Goal: Task Accomplishment & Management: Use online tool/utility

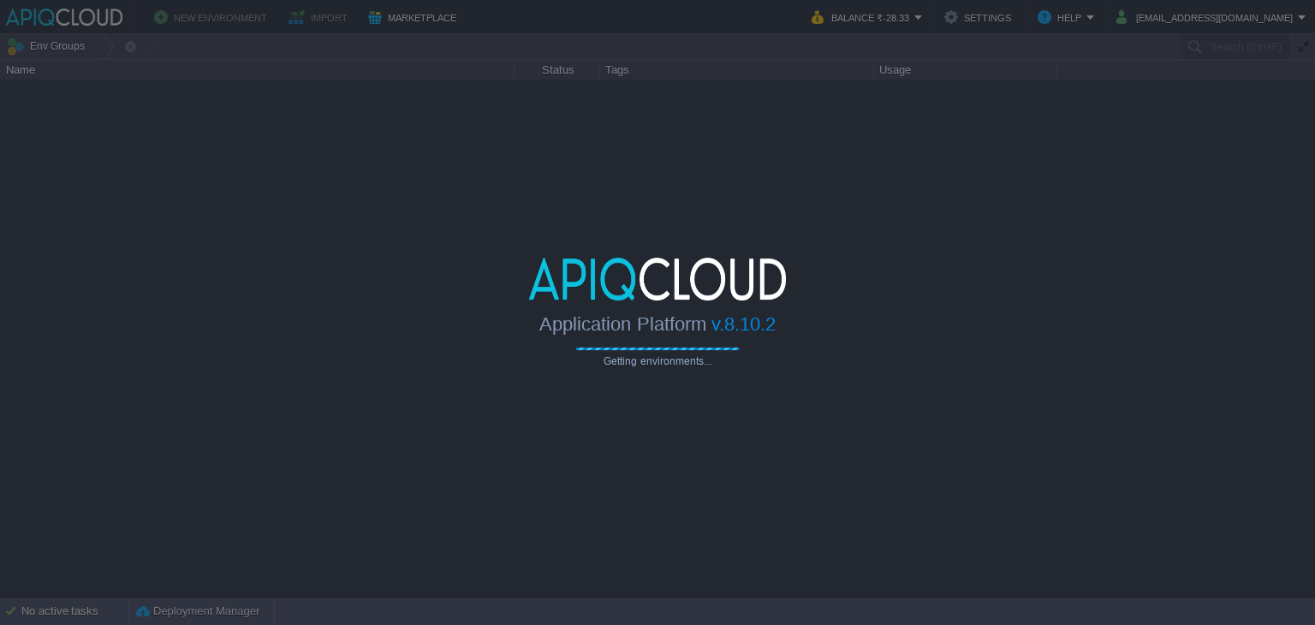
type input "Search (Ctrl+F)"
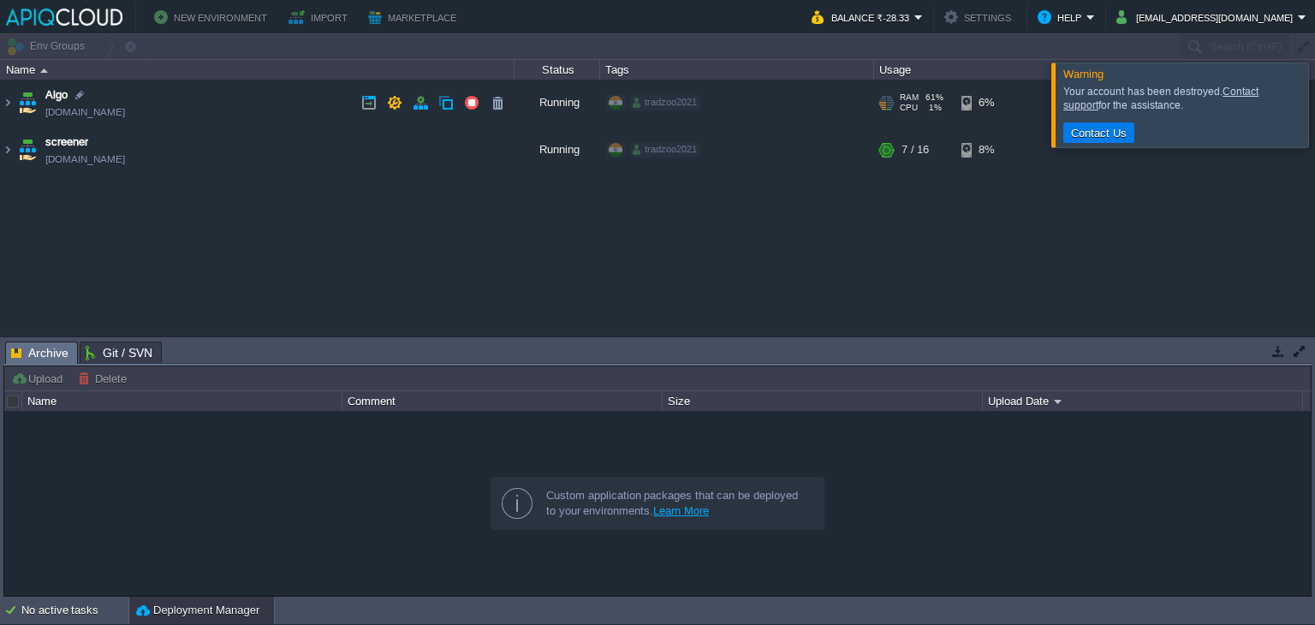
click at [268, 97] on td "Algo [DOMAIN_NAME]" at bounding box center [258, 103] width 514 height 47
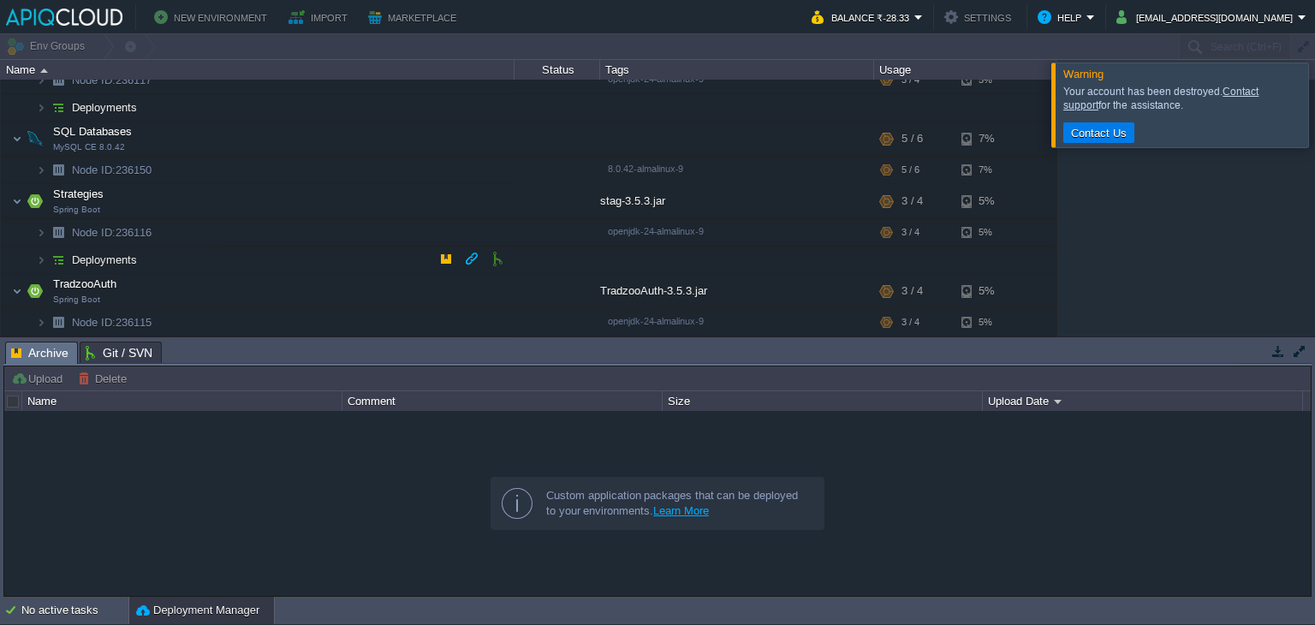
scroll to position [96, 0]
click at [437, 256] on td at bounding box center [446, 257] width 26 height 26
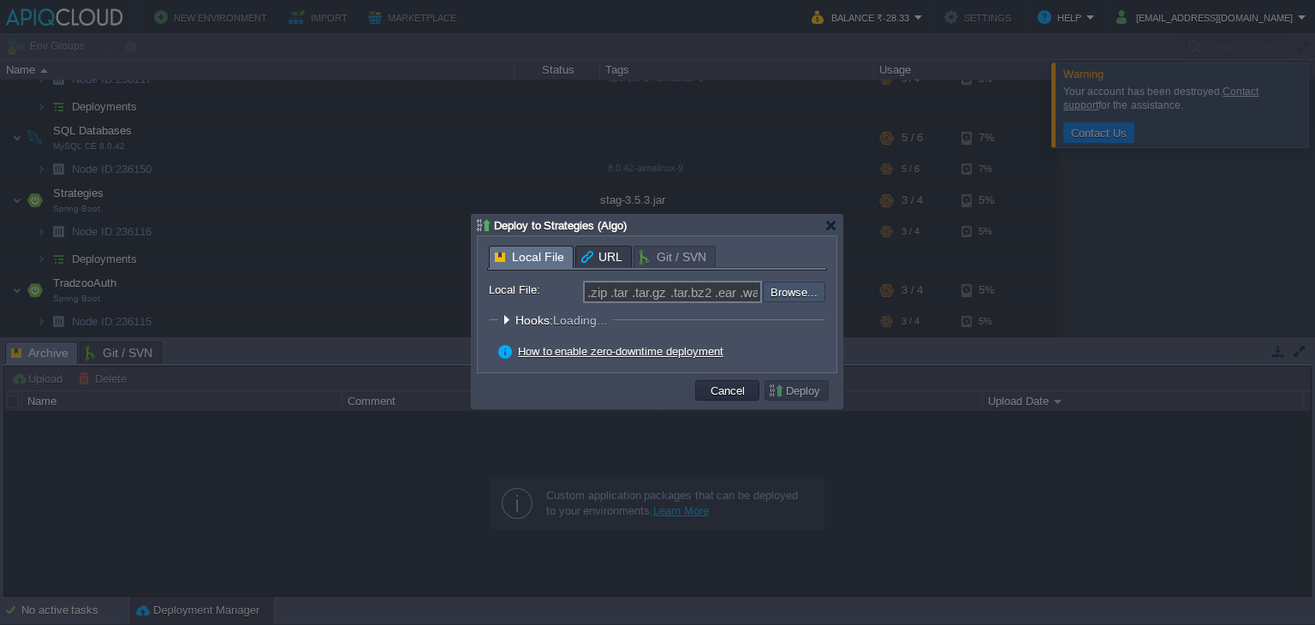
click at [810, 299] on input "file" at bounding box center [717, 292] width 217 height 21
type input "C:\fakepath\stag-3.5.3.jar"
type input "stag-3.5.3.jar"
click at [804, 391] on button "Deploy" at bounding box center [796, 390] width 57 height 15
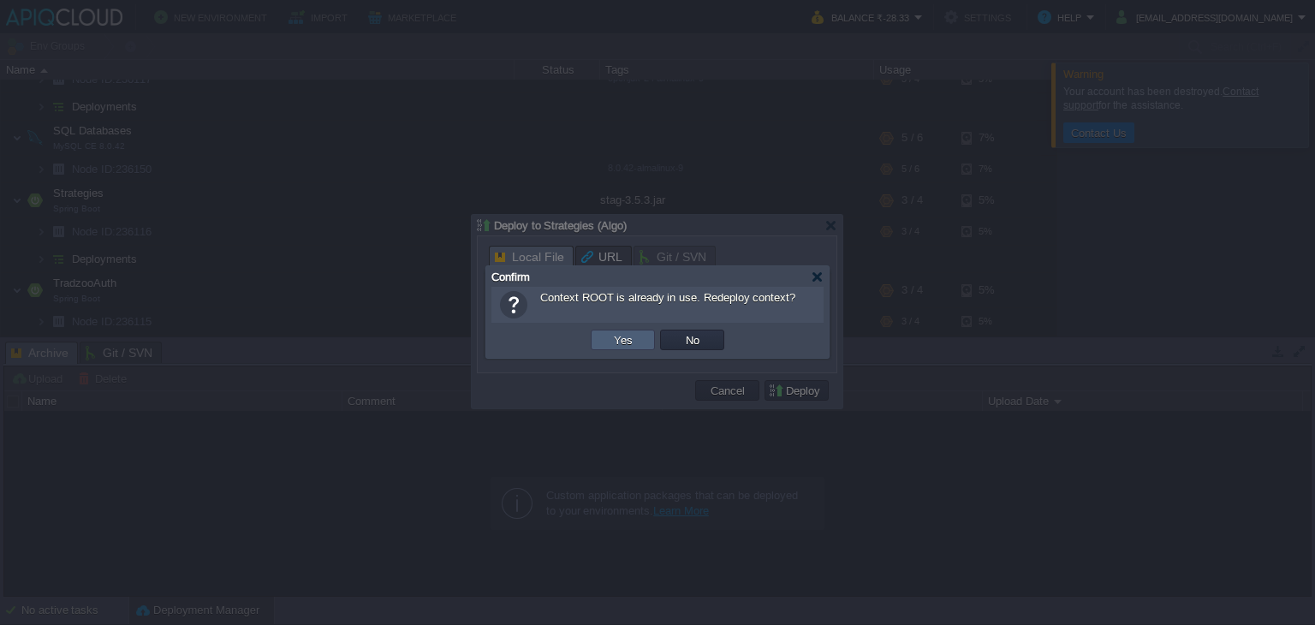
click at [637, 342] on td "Yes" at bounding box center [623, 340] width 64 height 21
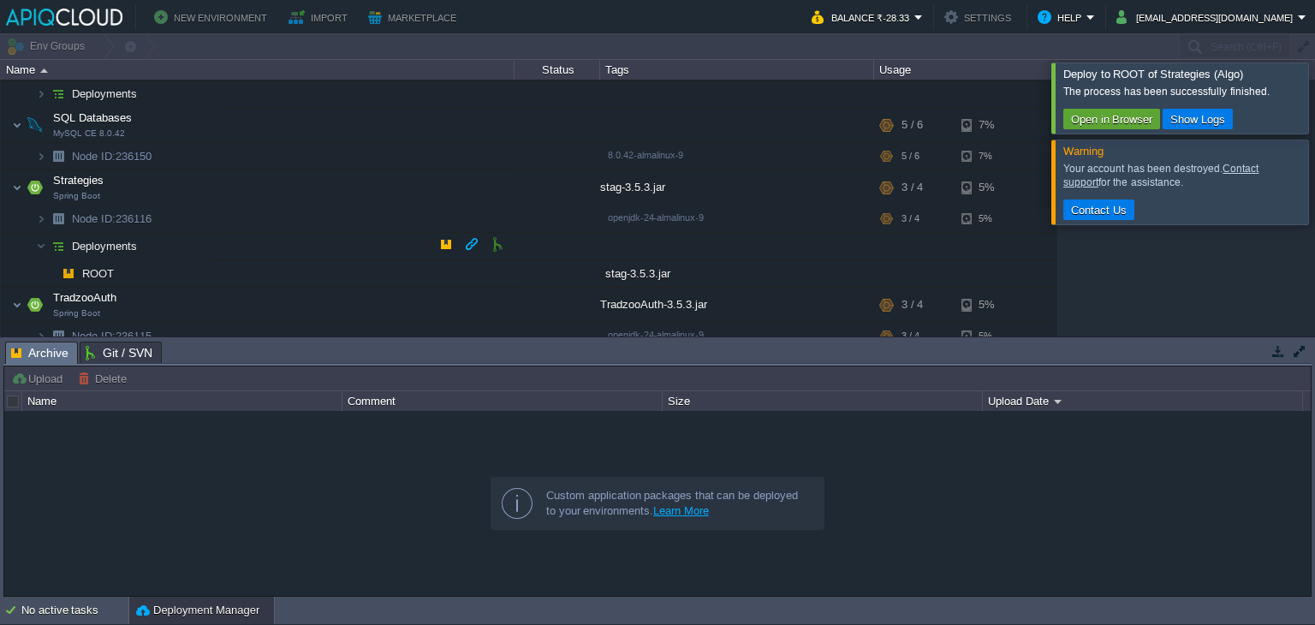
scroll to position [110, 0]
click at [307, 151] on button "button" at bounding box center [308, 153] width 15 height 15
click at [388, 214] on button "button" at bounding box center [386, 216] width 15 height 15
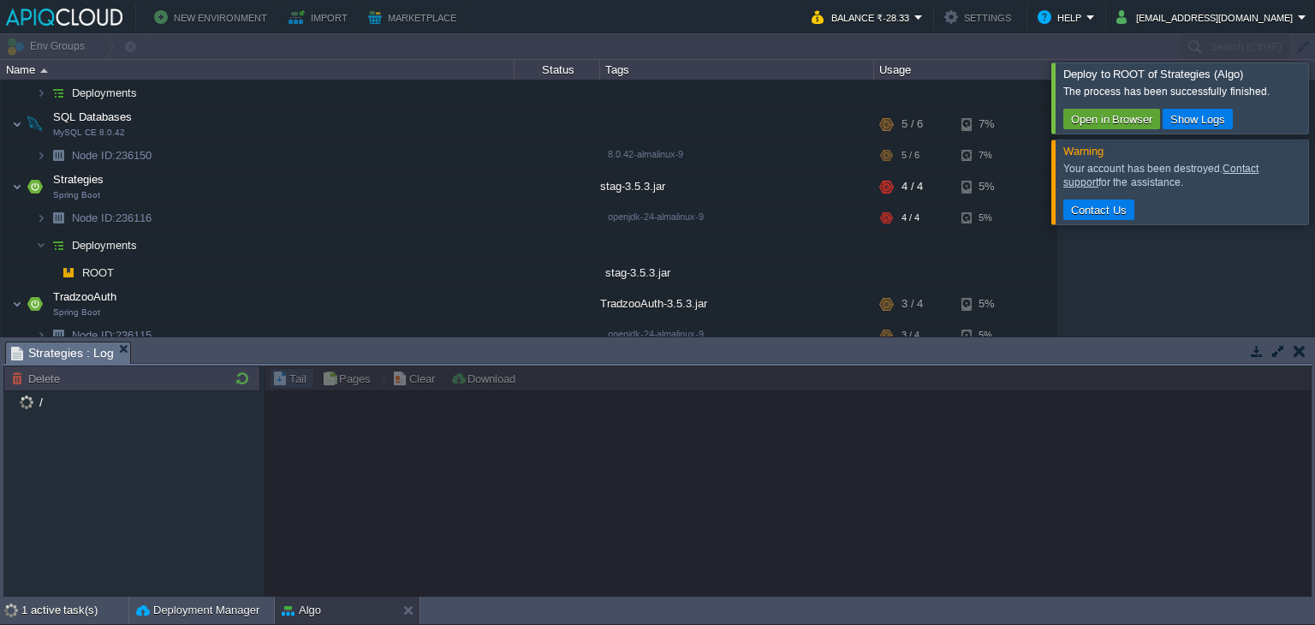
click at [1315, 117] on div at bounding box center [1336, 98] width 0 height 70
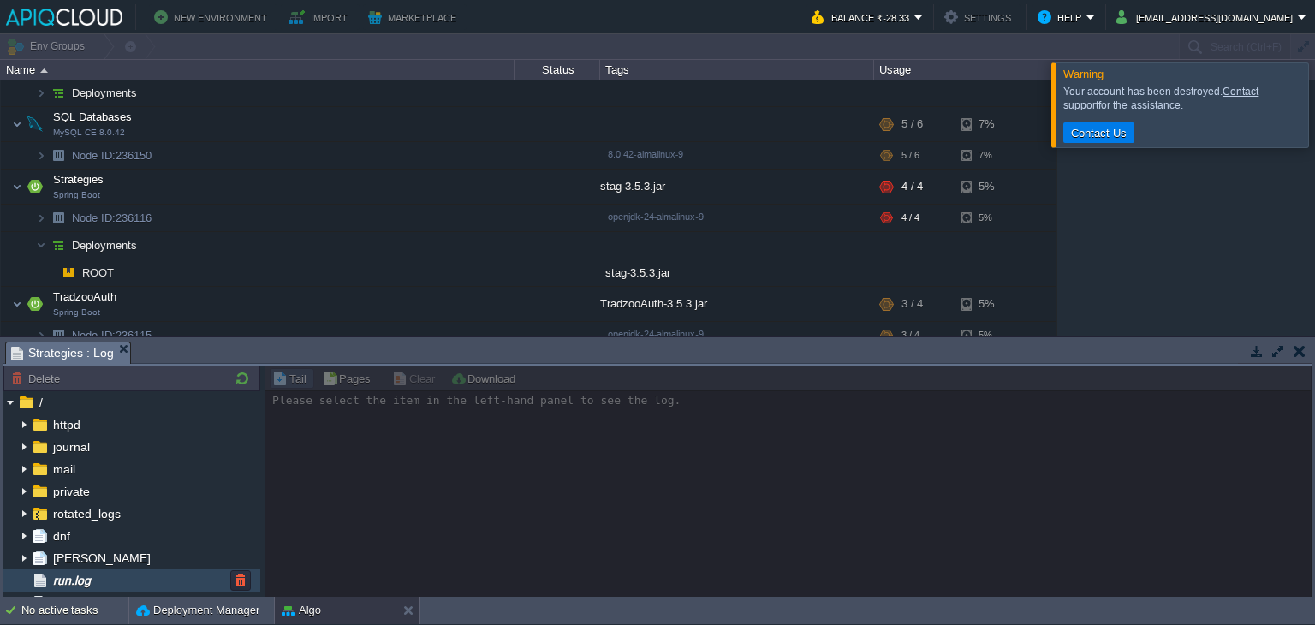
click at [137, 586] on div "run.log" at bounding box center [131, 580] width 257 height 22
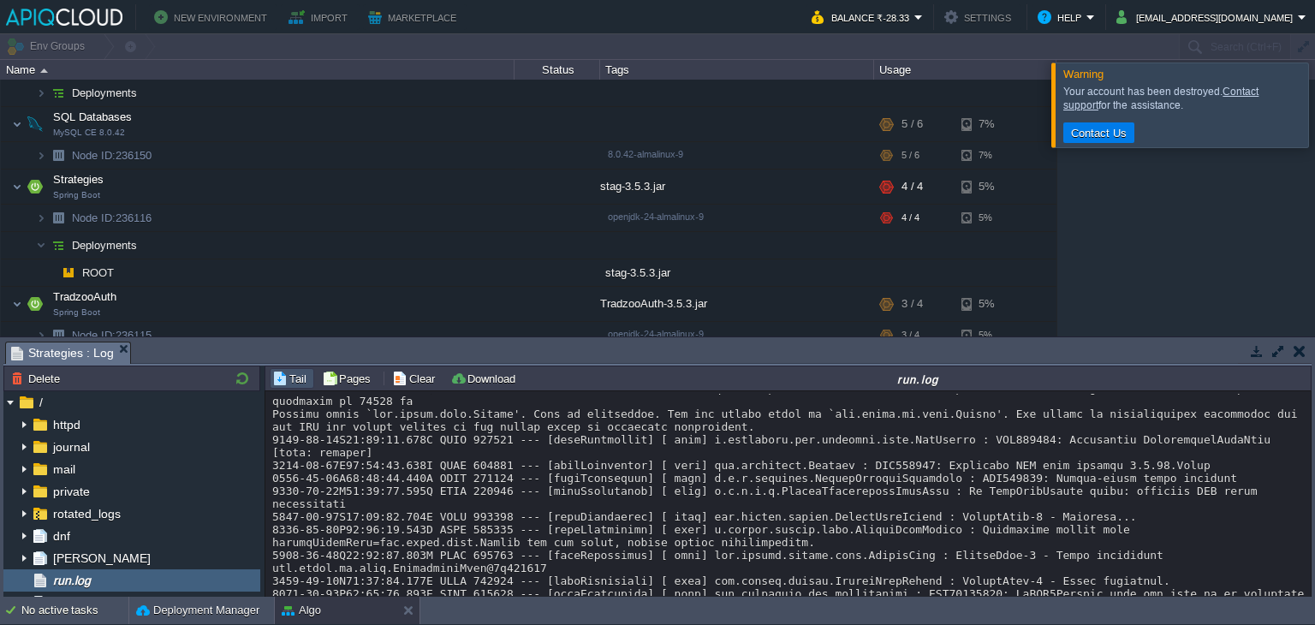
scroll to position [15727, 0]
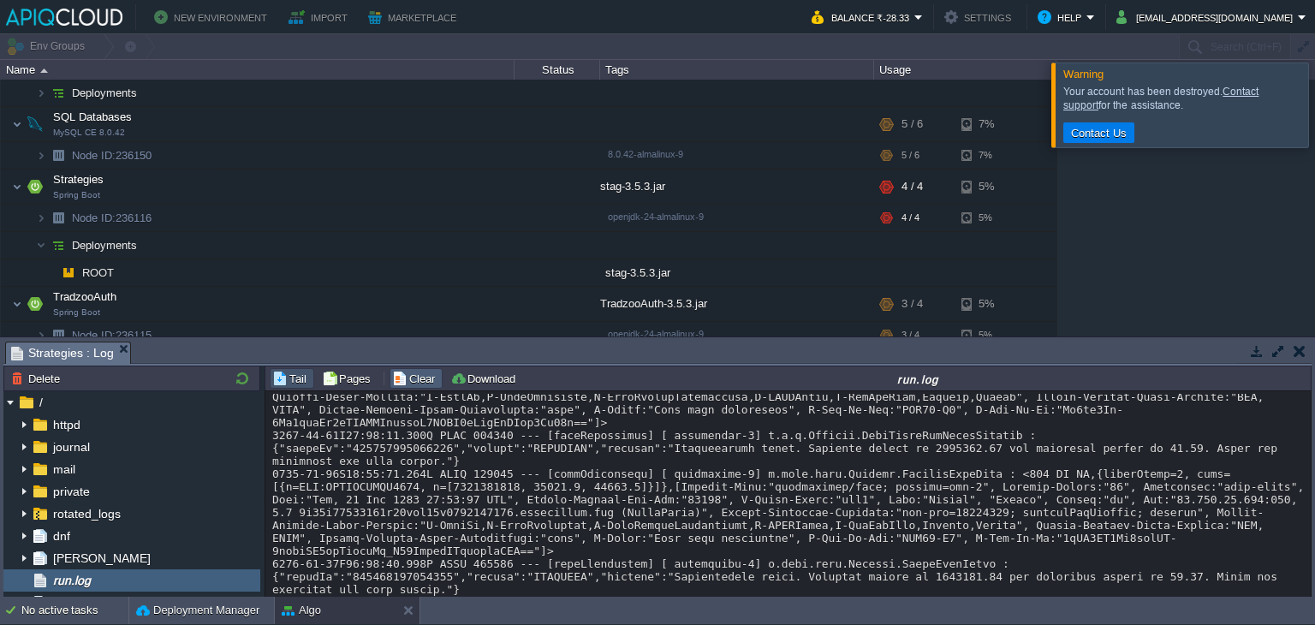
click at [413, 378] on button "Clear" at bounding box center [416, 378] width 48 height 15
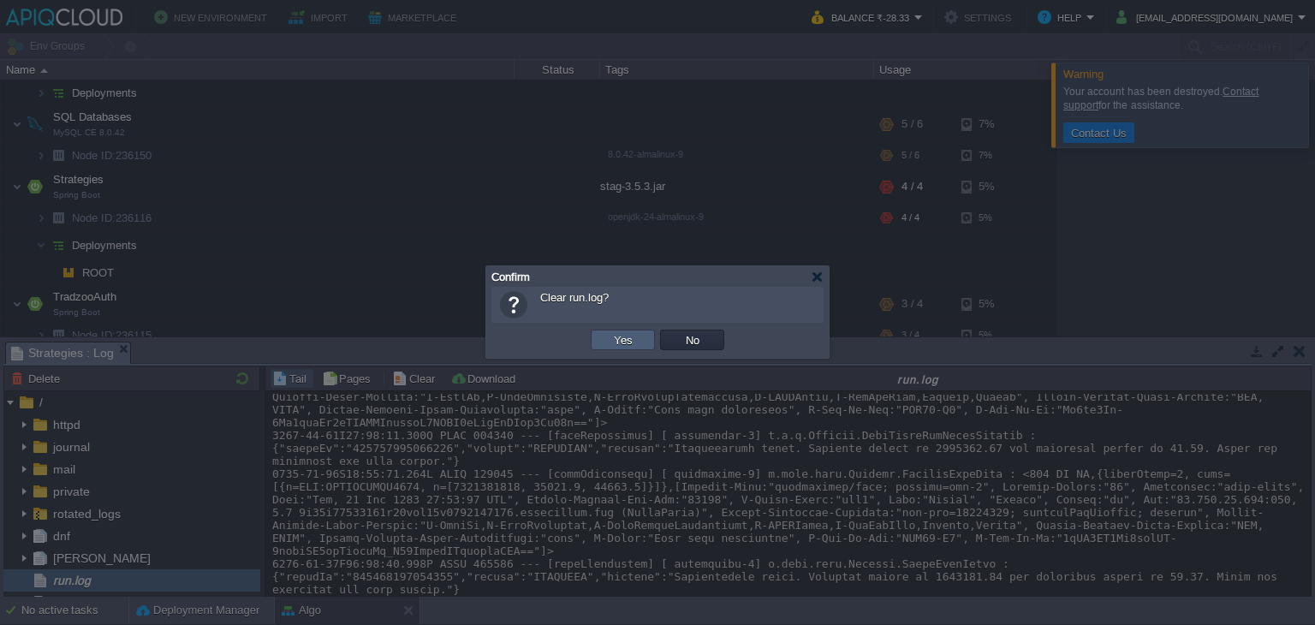
click at [651, 343] on td "Yes" at bounding box center [623, 340] width 64 height 21
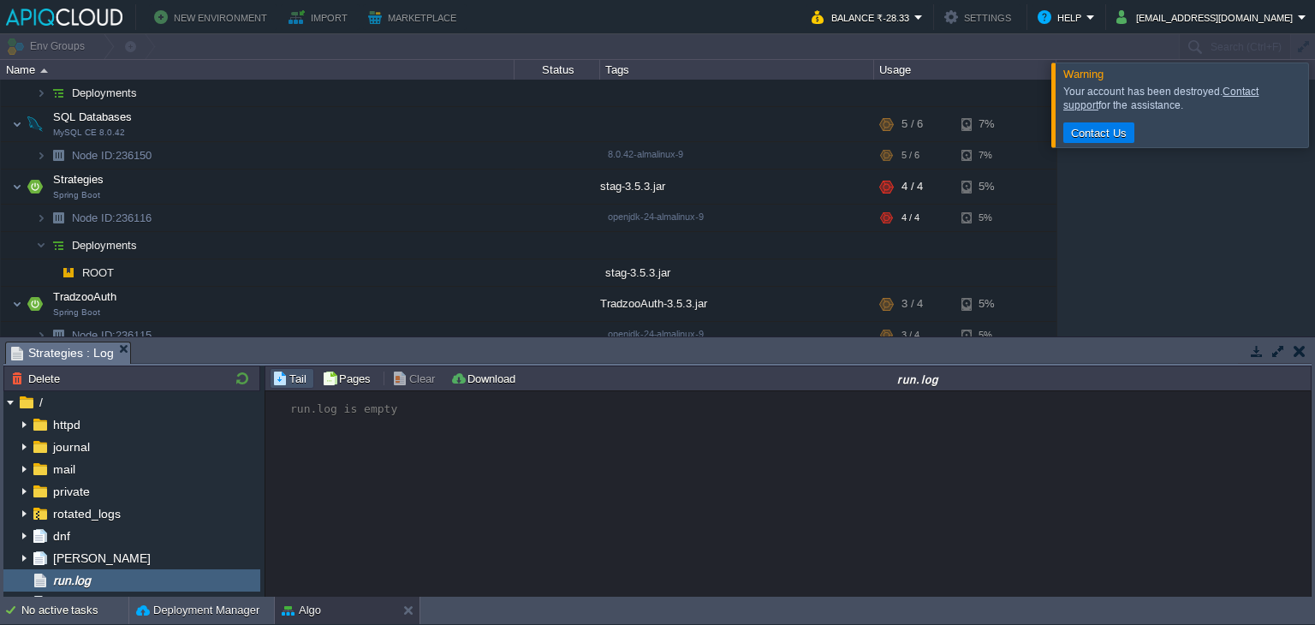
scroll to position [0, 0]
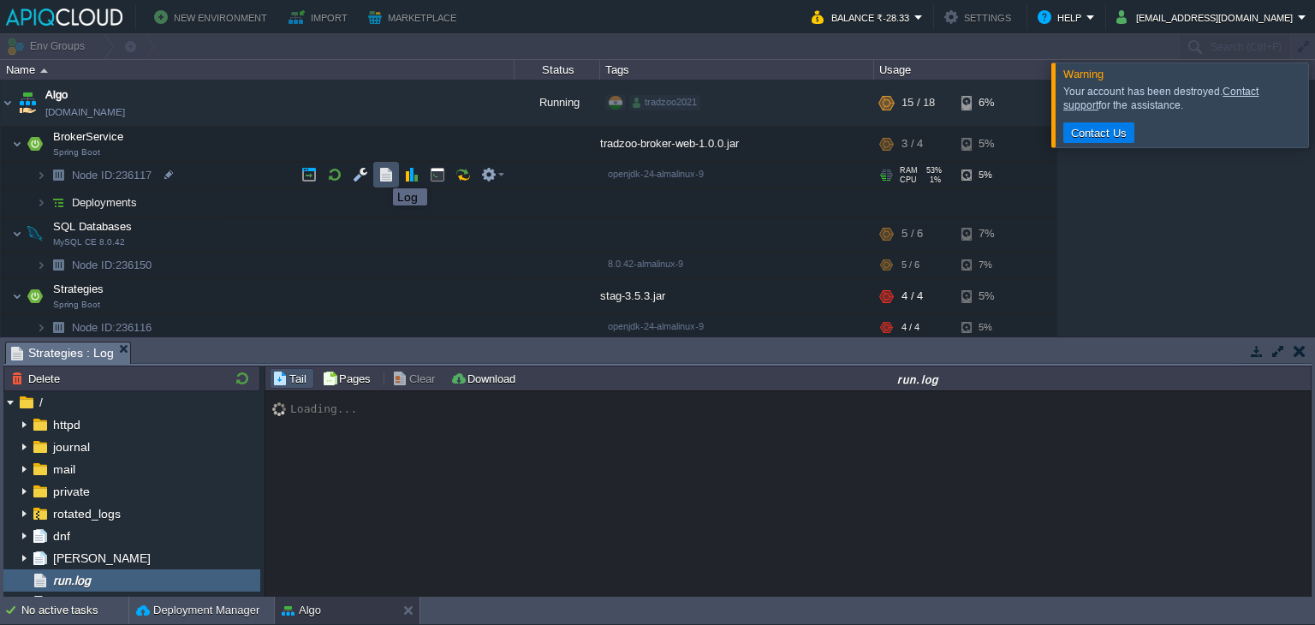
click at [380, 173] on button "button" at bounding box center [386, 174] width 15 height 15
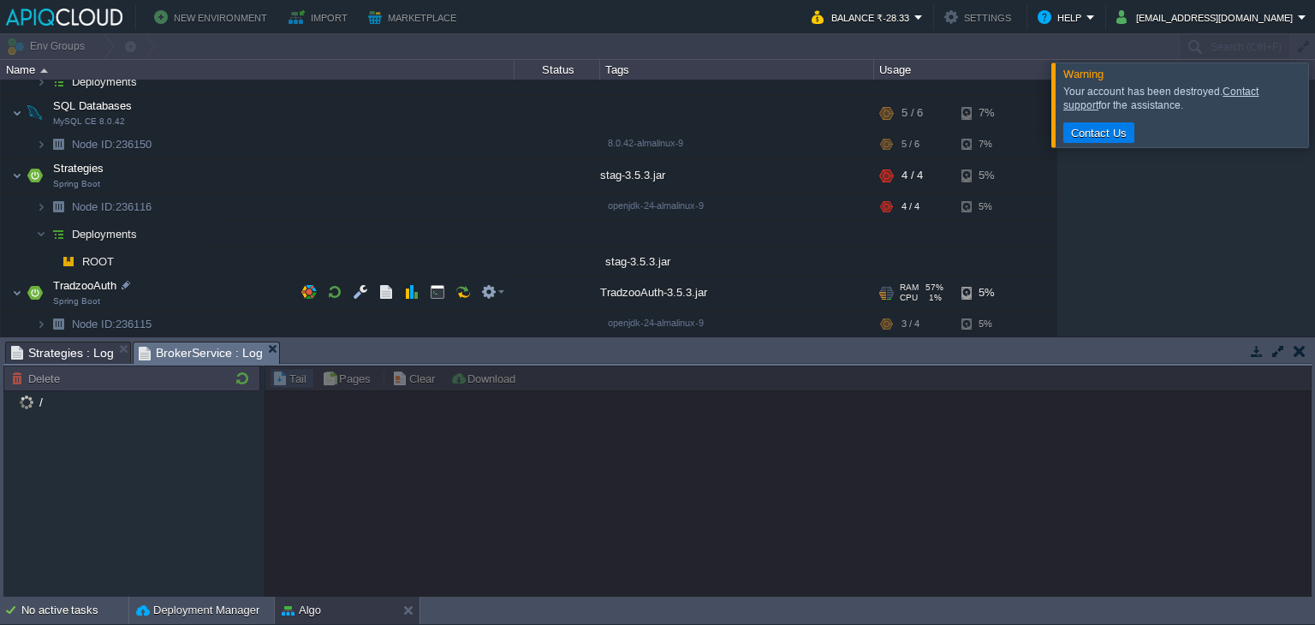
scroll to position [161, 0]
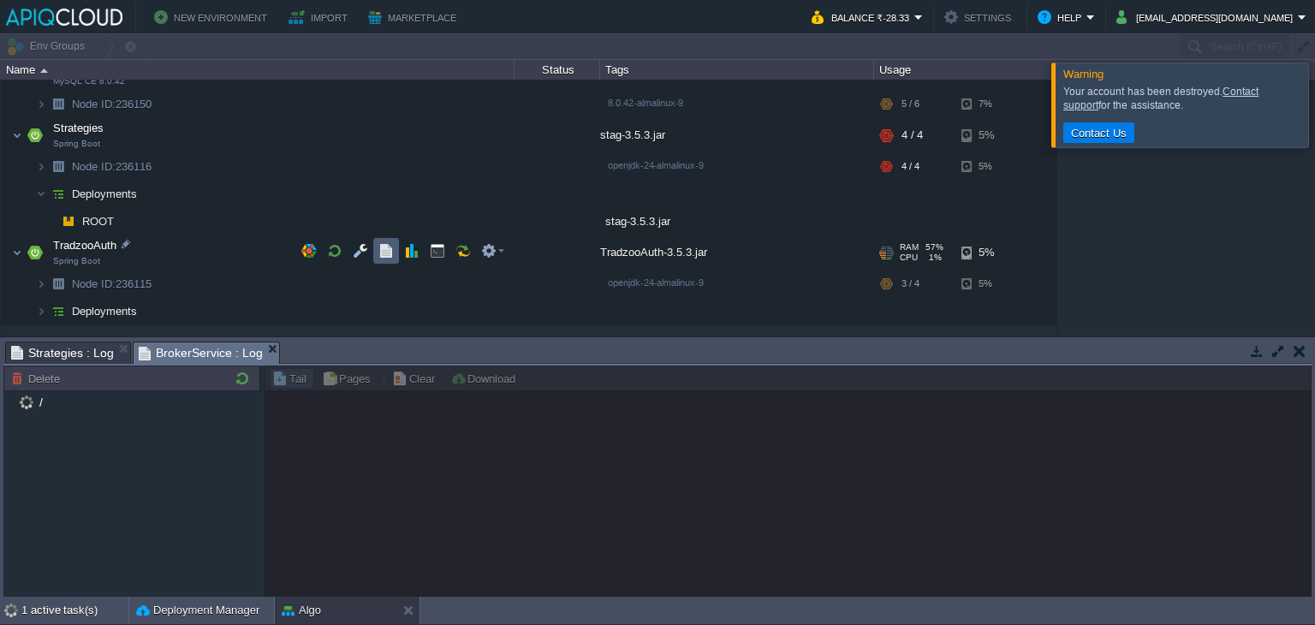
click at [384, 247] on button "button" at bounding box center [386, 250] width 15 height 15
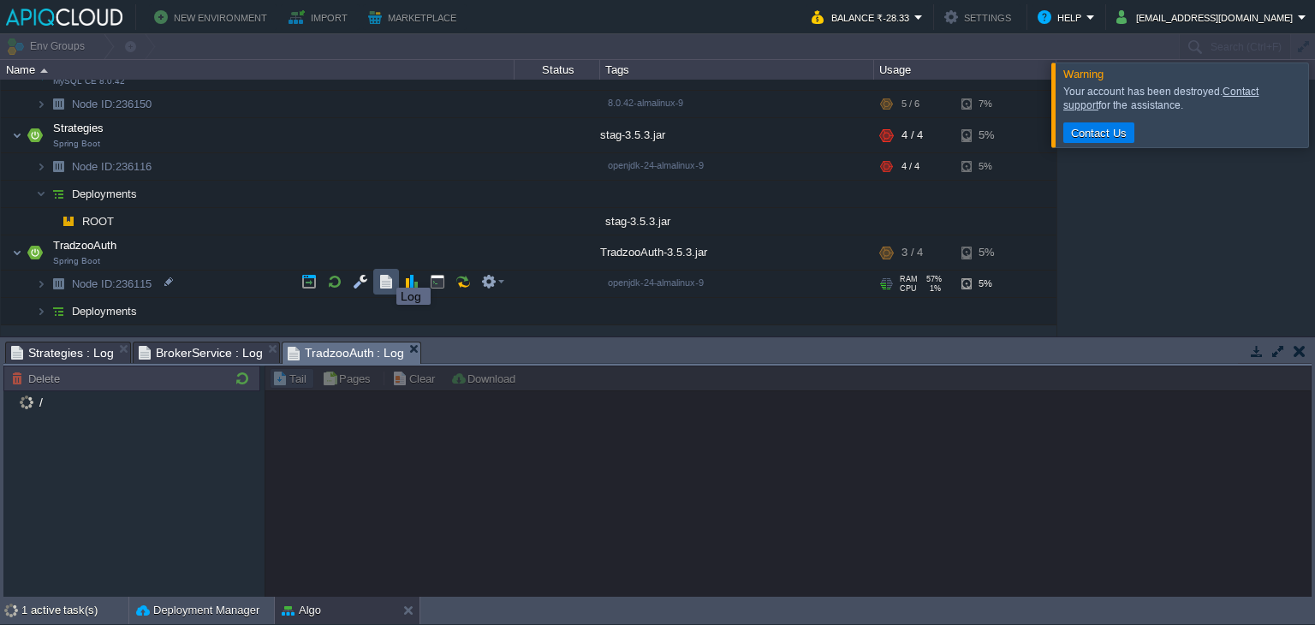
click at [382, 281] on button "button" at bounding box center [386, 281] width 15 height 15
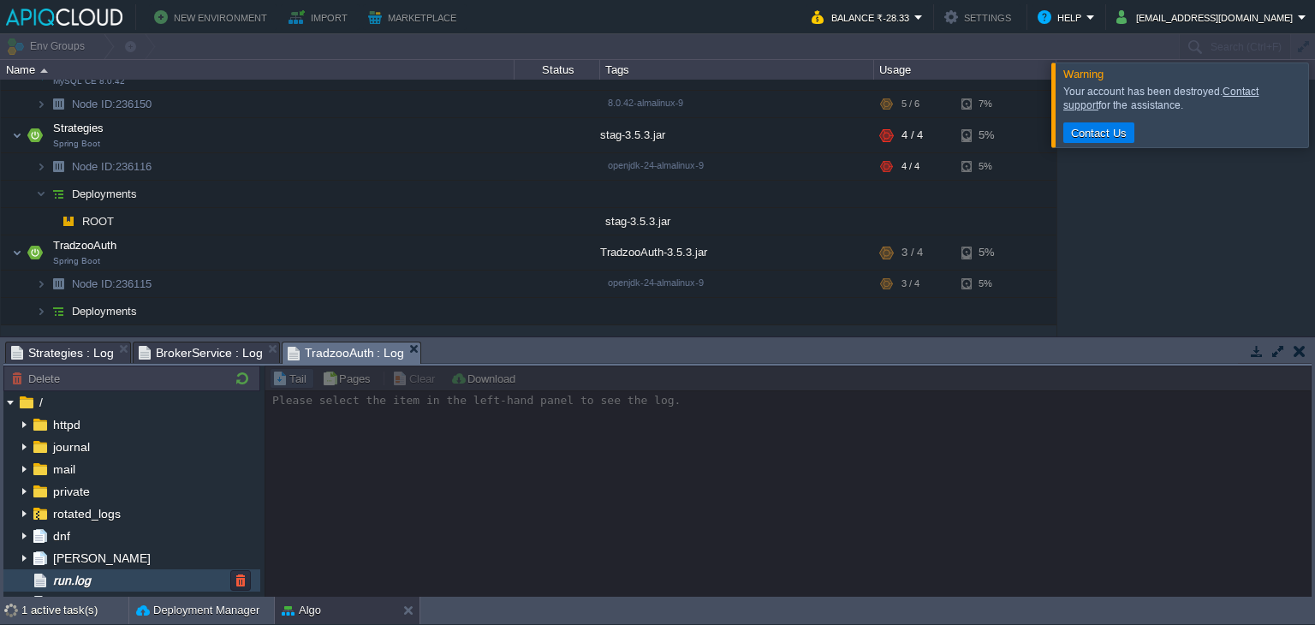
click at [132, 581] on div "run.log" at bounding box center [131, 580] width 257 height 22
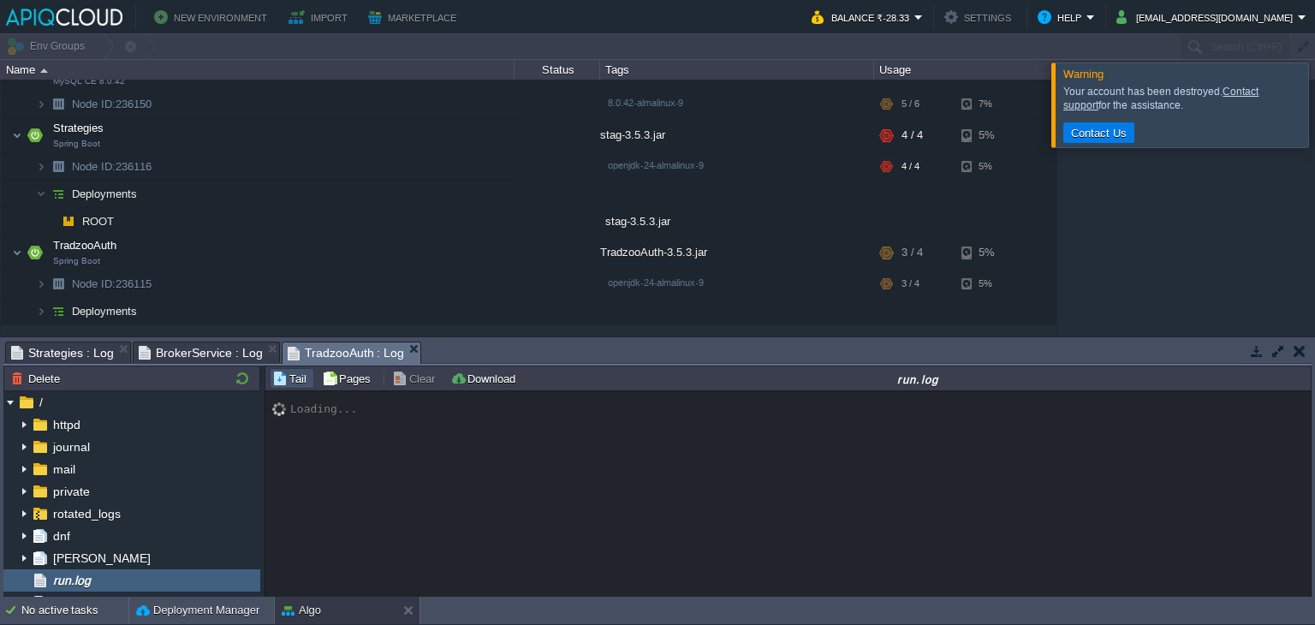
click at [199, 352] on span "BrokerService : Log" at bounding box center [201, 353] width 124 height 21
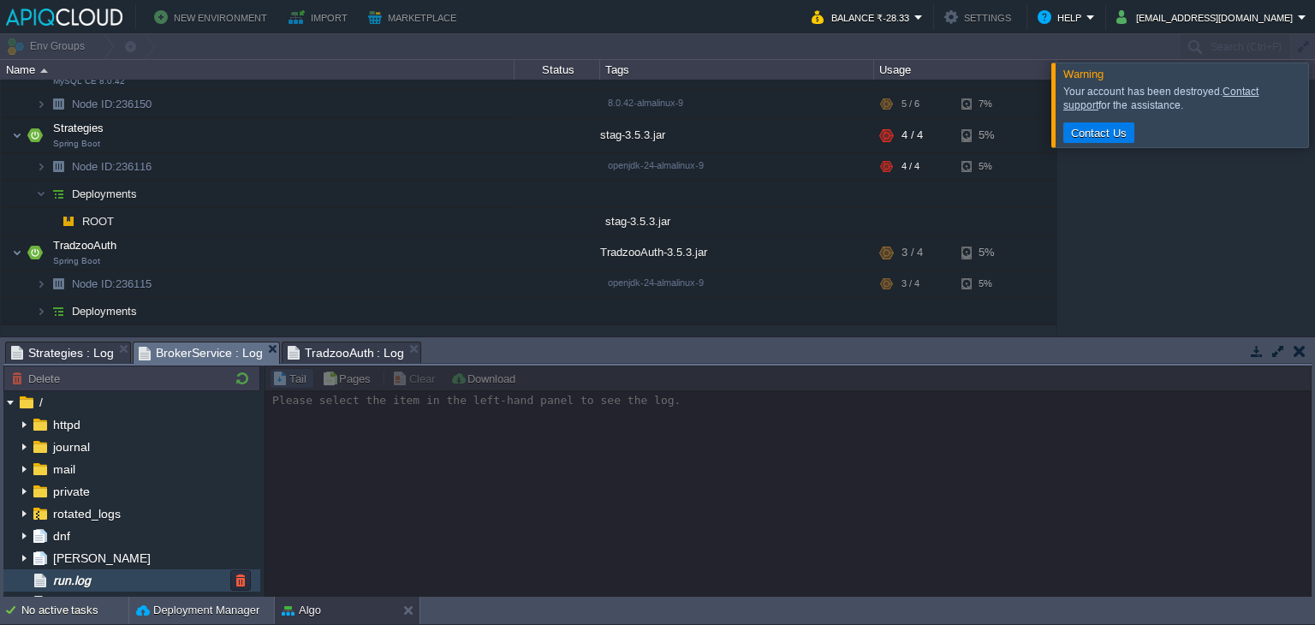
click at [86, 581] on span "run.log" at bounding box center [72, 580] width 44 height 15
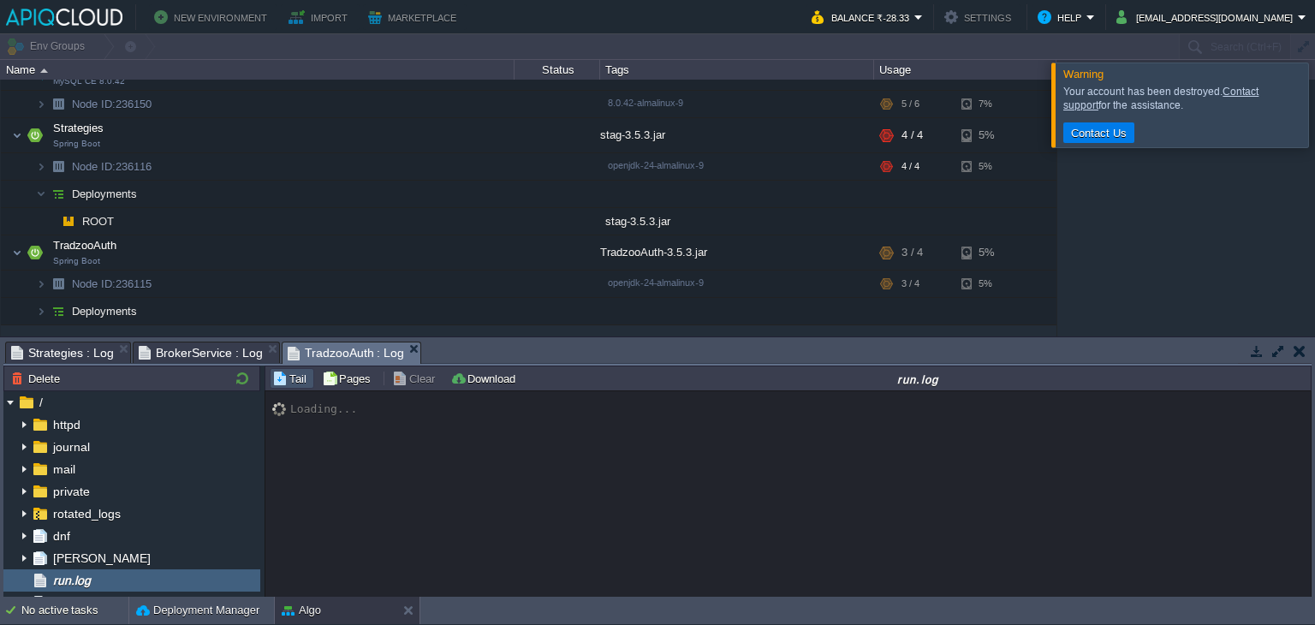
click at [331, 348] on span "TradzooAuth : Log" at bounding box center [346, 353] width 117 height 21
click at [232, 350] on span "BrokerService : Log" at bounding box center [201, 353] width 124 height 21
click at [78, 354] on span "Strategies : Log" at bounding box center [62, 353] width 103 height 21
click at [336, 352] on span "TradzooAuth : Log" at bounding box center [346, 353] width 117 height 21
click at [214, 359] on span "BrokerService : Log" at bounding box center [201, 353] width 124 height 21
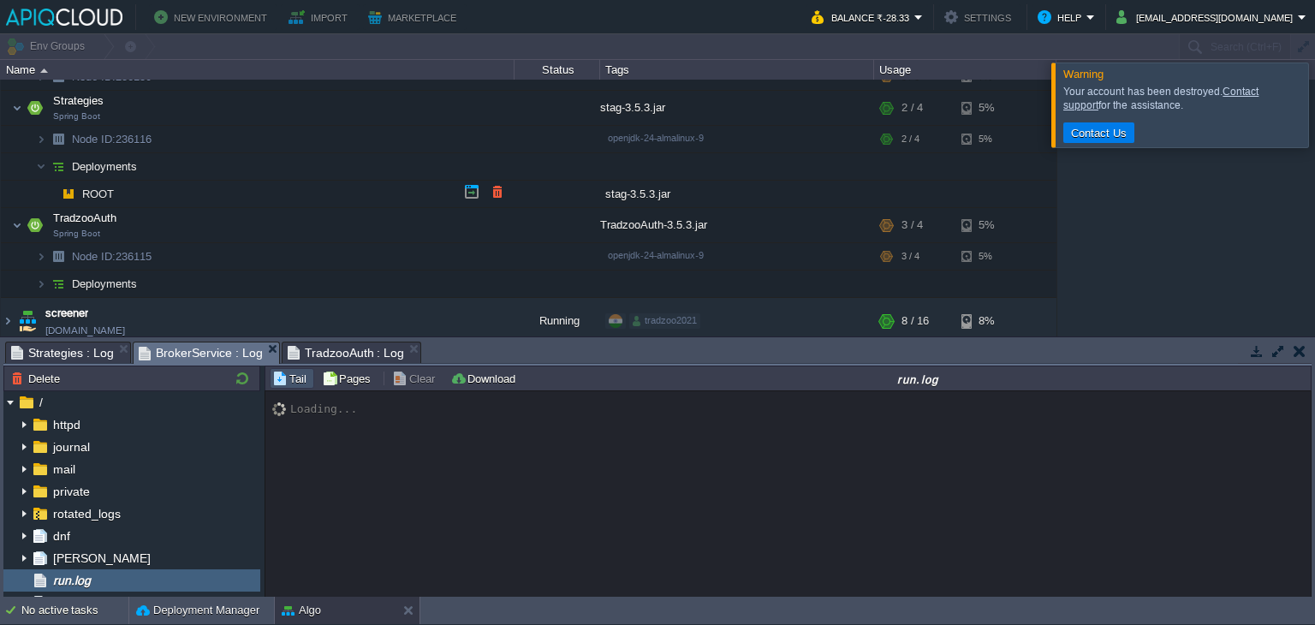
scroll to position [194, 0]
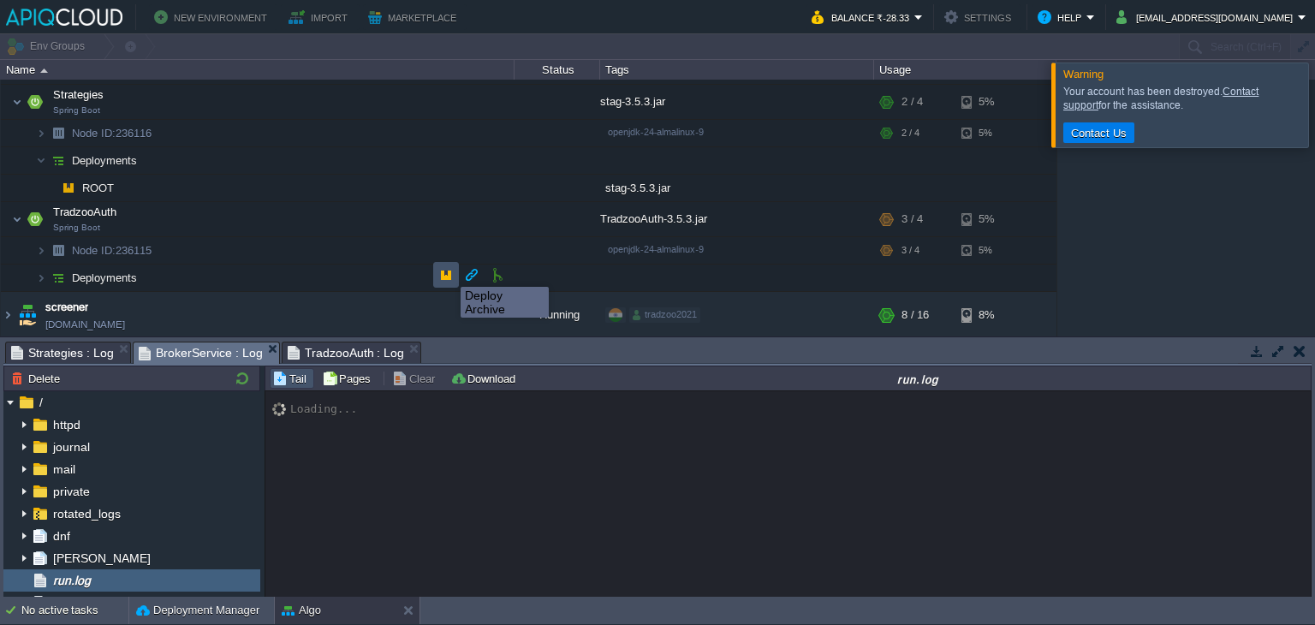
click at [448, 271] on button "button" at bounding box center [445, 274] width 15 height 15
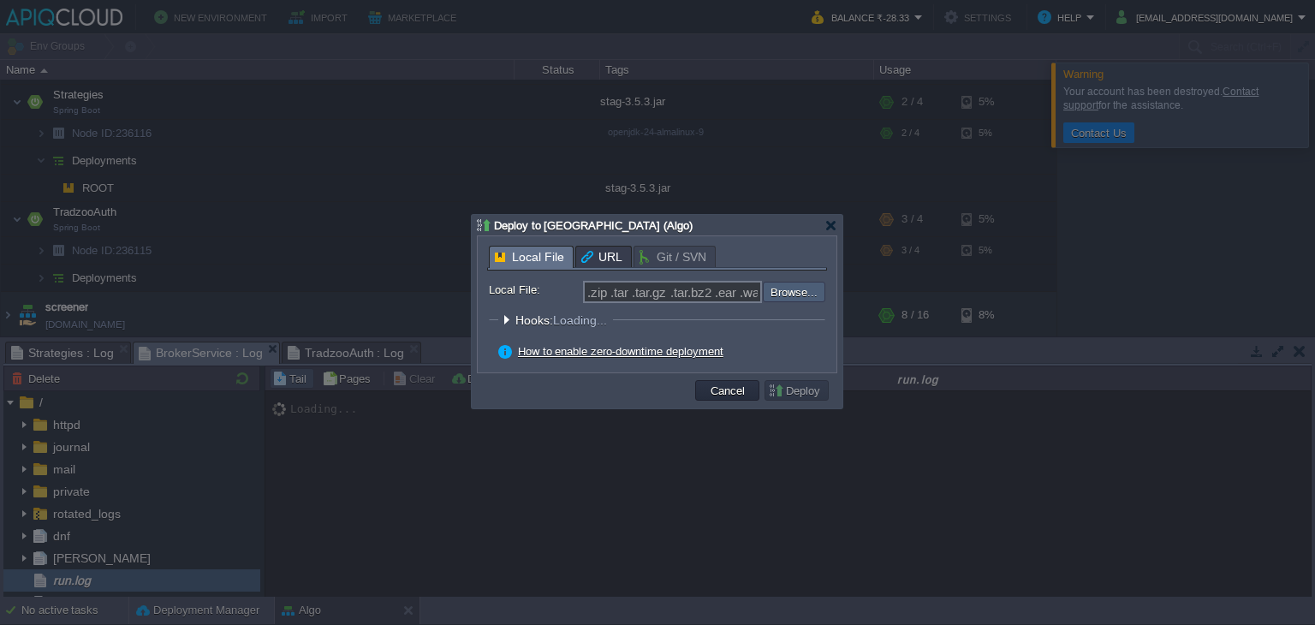
scroll to position [12434, 0]
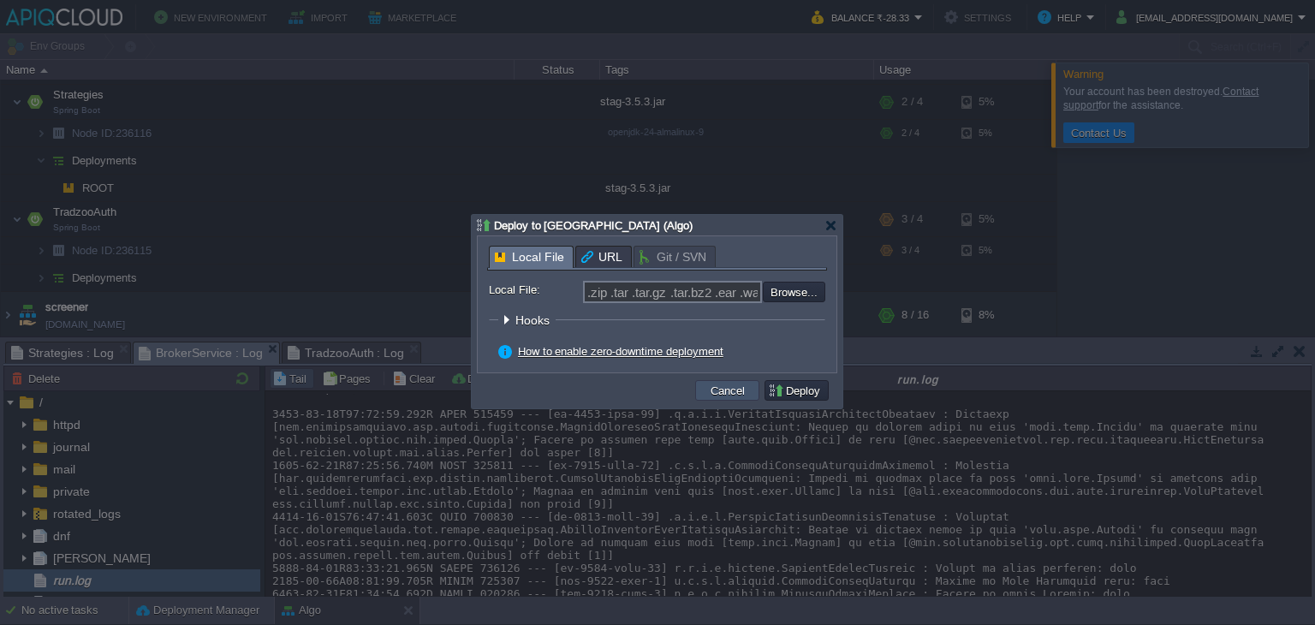
click at [740, 397] on button "Cancel" at bounding box center [728, 390] width 45 height 15
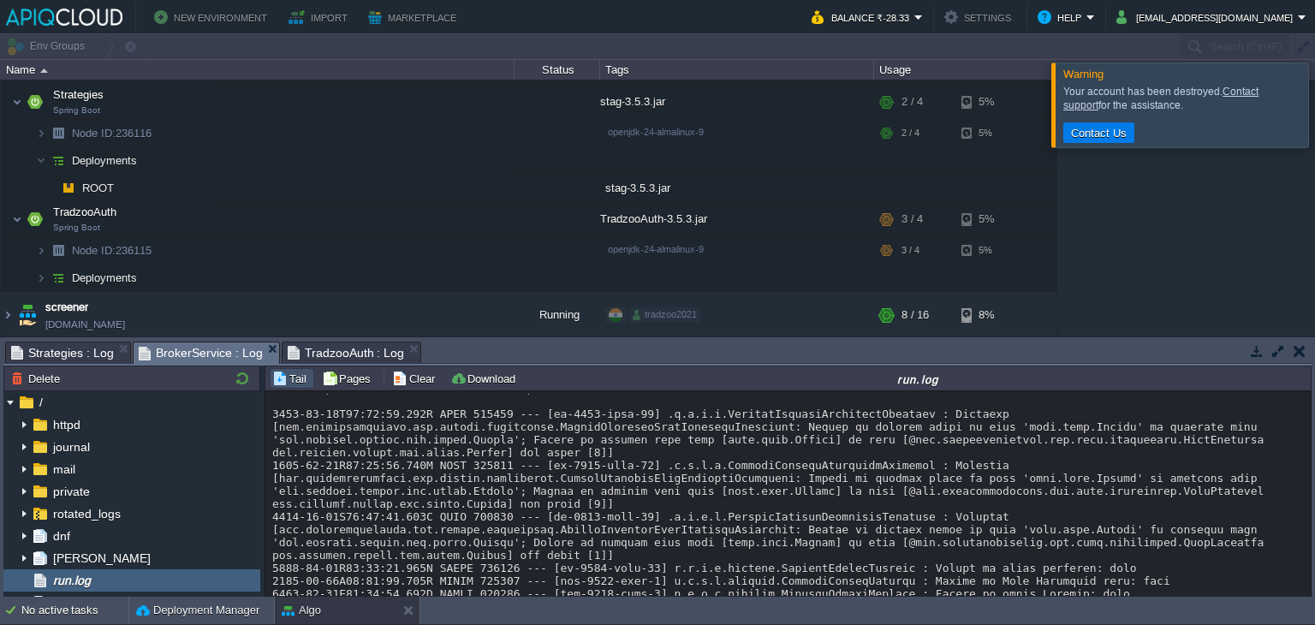
click at [343, 355] on span "TradzooAuth : Log" at bounding box center [346, 353] width 117 height 21
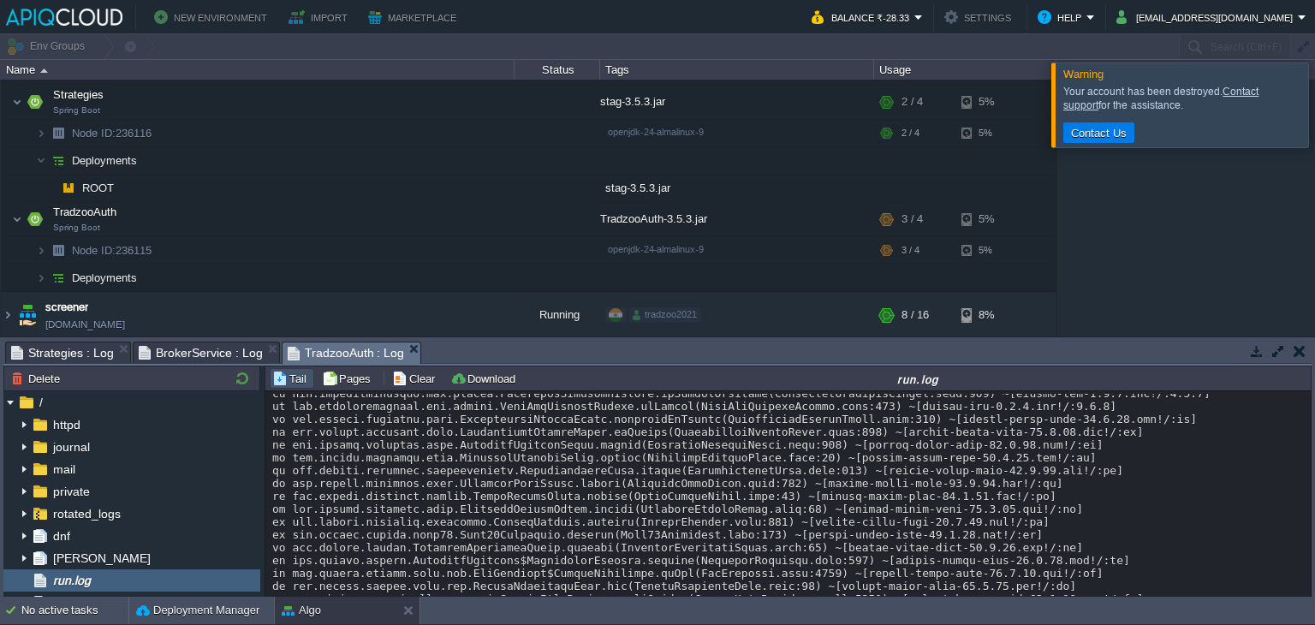
scroll to position [2019, 0]
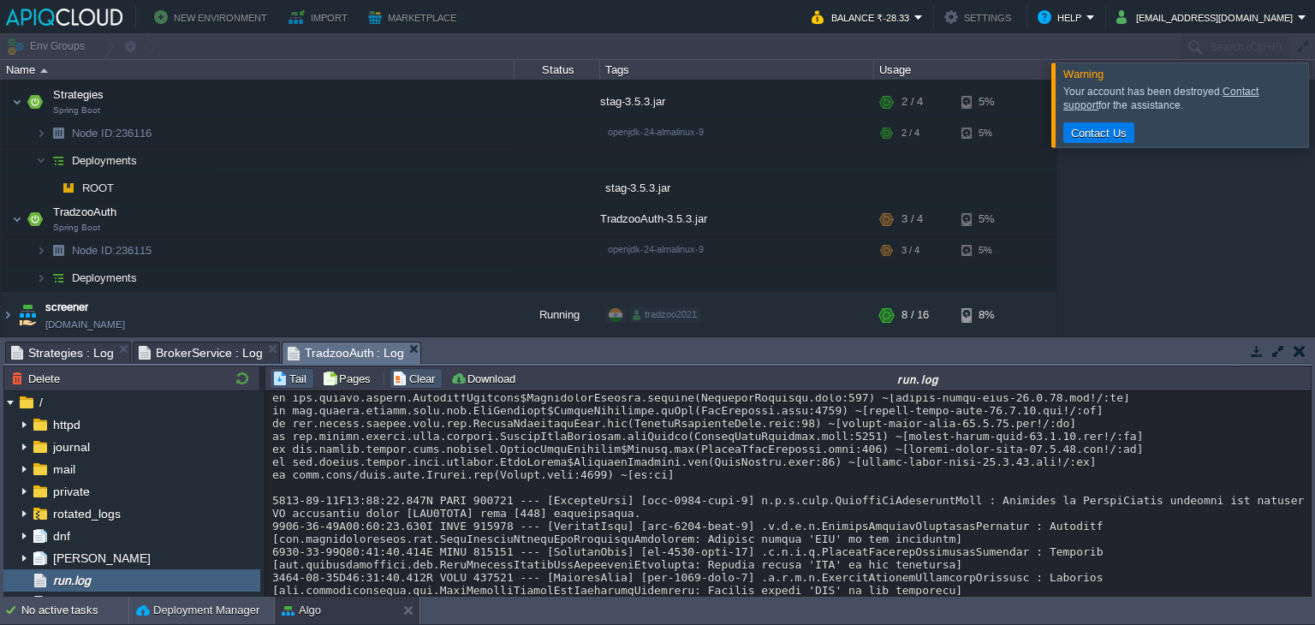
click at [392, 381] on button "Clear" at bounding box center [416, 378] width 48 height 15
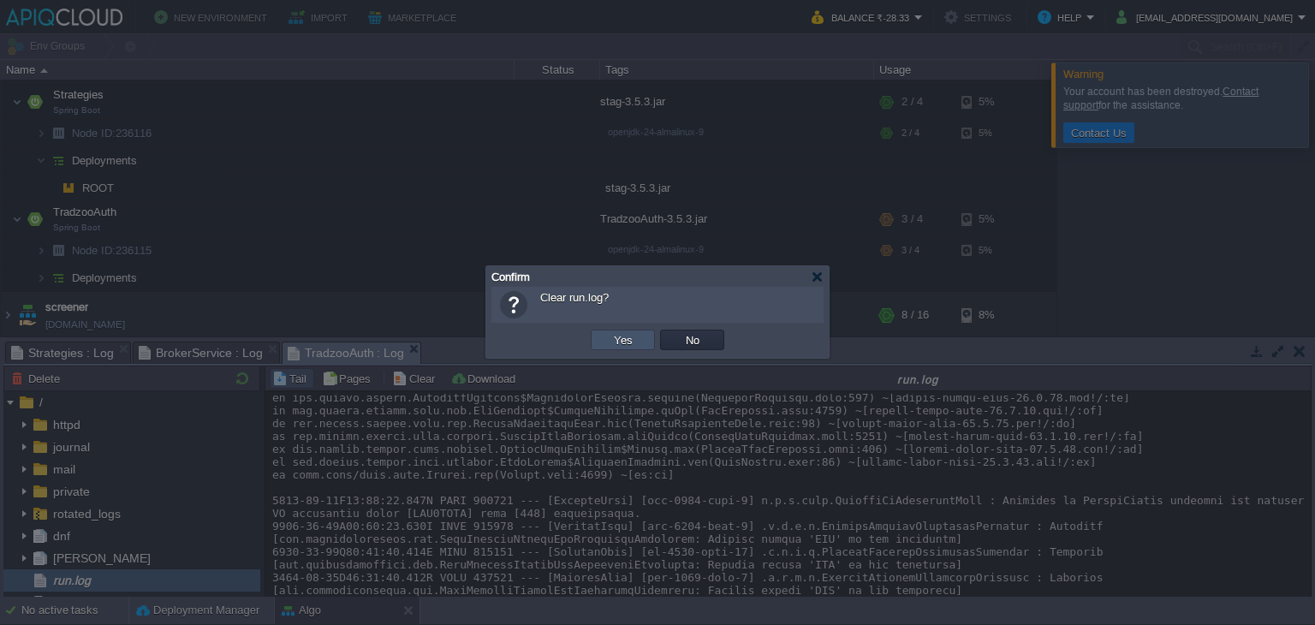
click at [629, 337] on button "Yes" at bounding box center [623, 339] width 29 height 15
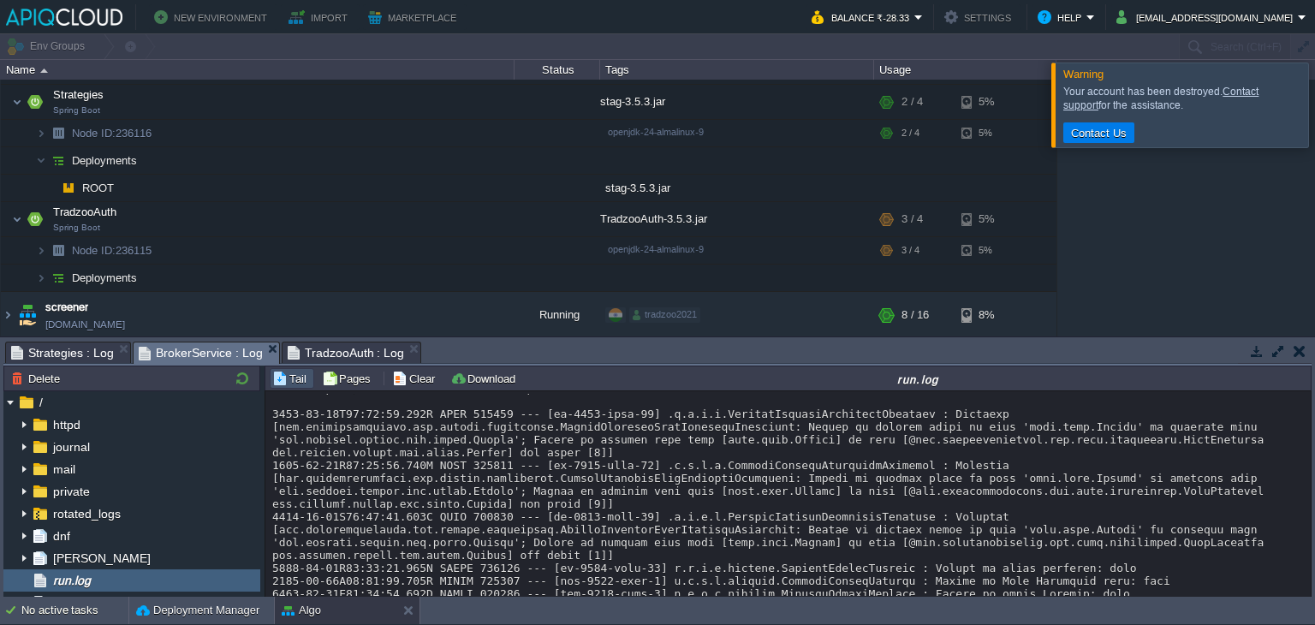
click at [207, 357] on span "BrokerService : Log" at bounding box center [201, 353] width 124 height 21
click at [205, 343] on span "BrokerService : Log" at bounding box center [201, 353] width 124 height 21
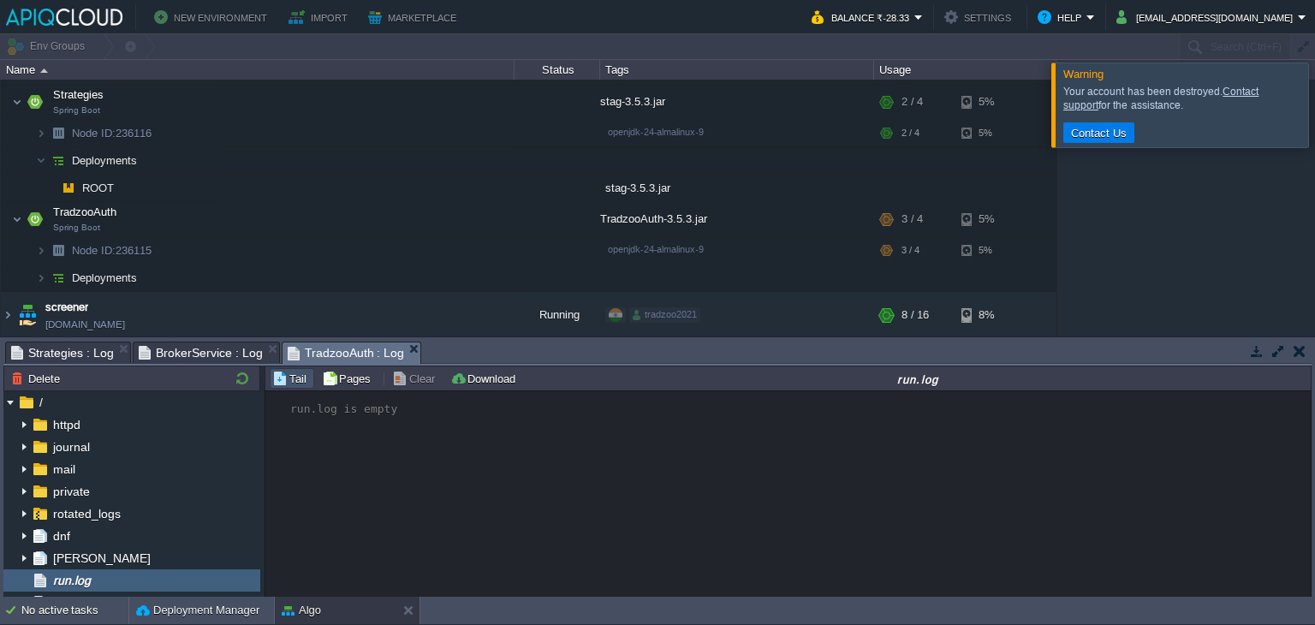
scroll to position [0, 0]
click at [332, 359] on span "TradzooAuth : Log" at bounding box center [346, 353] width 117 height 21
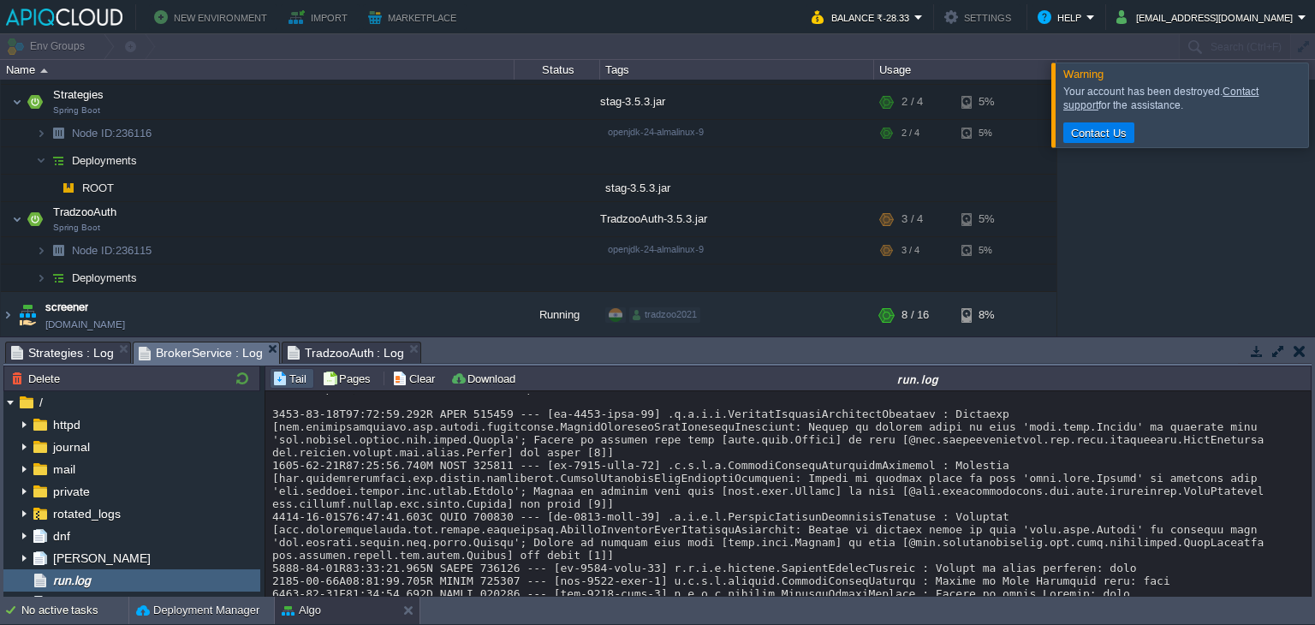
click at [202, 358] on span "BrokerService : Log" at bounding box center [201, 353] width 124 height 21
click at [420, 379] on button "Clear" at bounding box center [416, 378] width 48 height 15
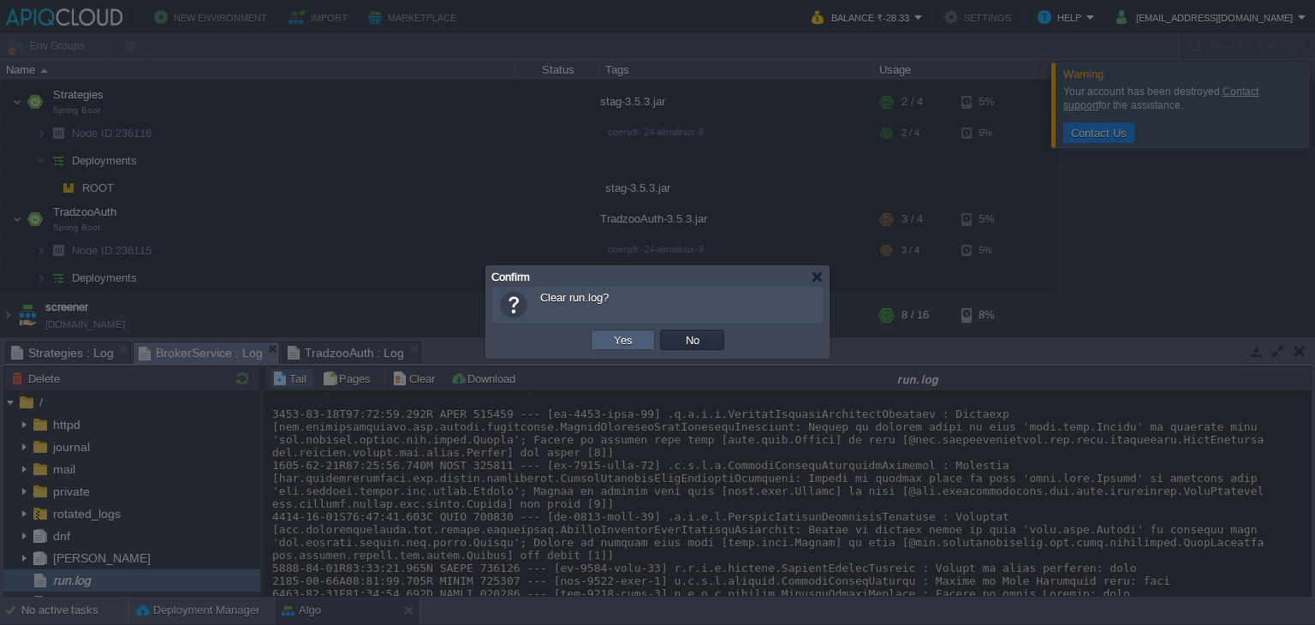
click at [639, 343] on td "Yes" at bounding box center [623, 340] width 64 height 21
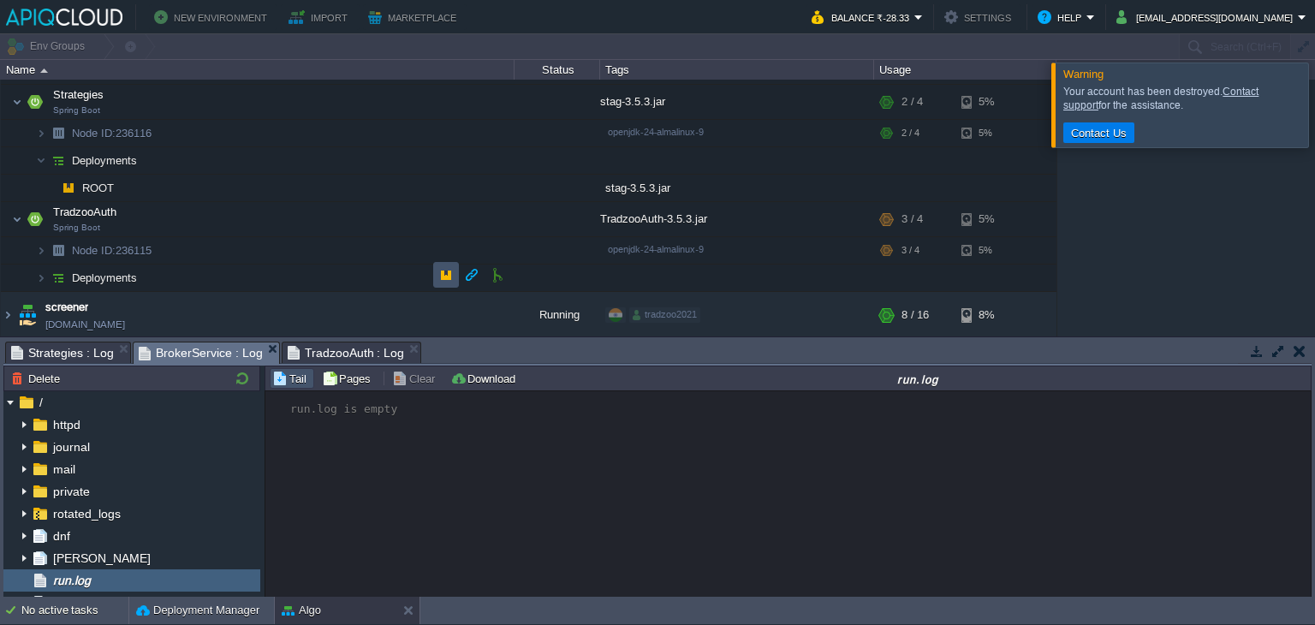
click at [452, 273] on button "button" at bounding box center [445, 274] width 15 height 15
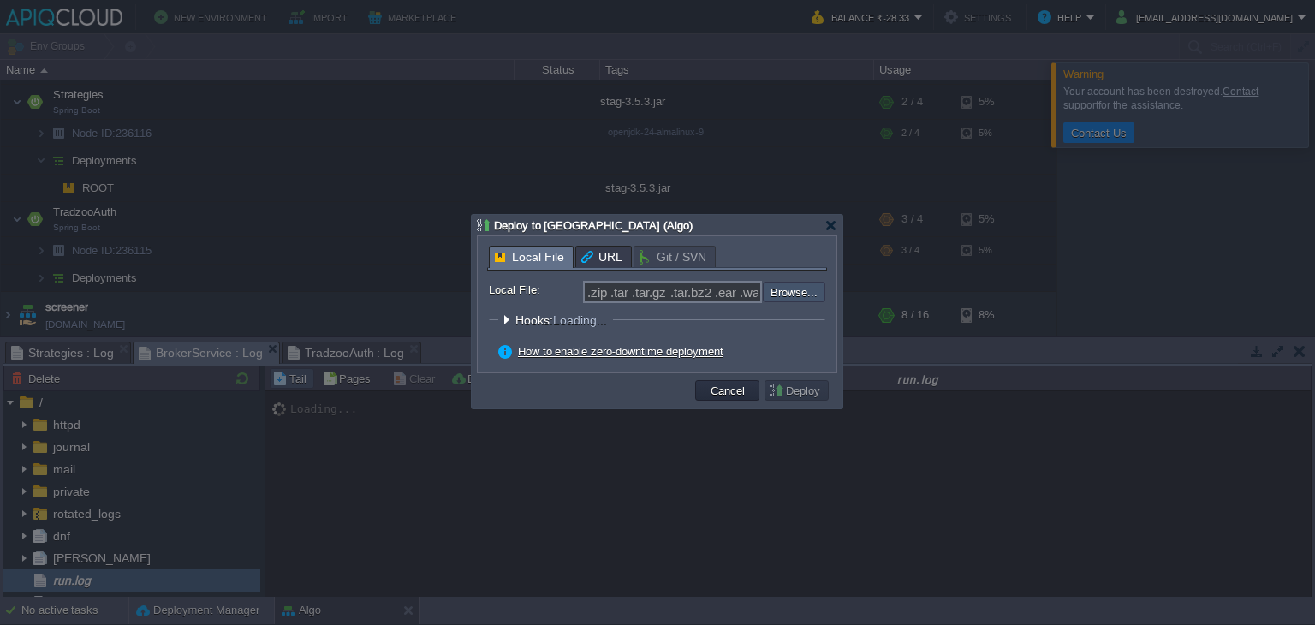
click at [773, 286] on input "file" at bounding box center [717, 292] width 217 height 21
type input "C:\fakepath\TradzooAuth-3.5.3.jar"
type input "TradzooAuth-3.5.3.jar"
click at [798, 397] on button "Deploy" at bounding box center [796, 390] width 57 height 15
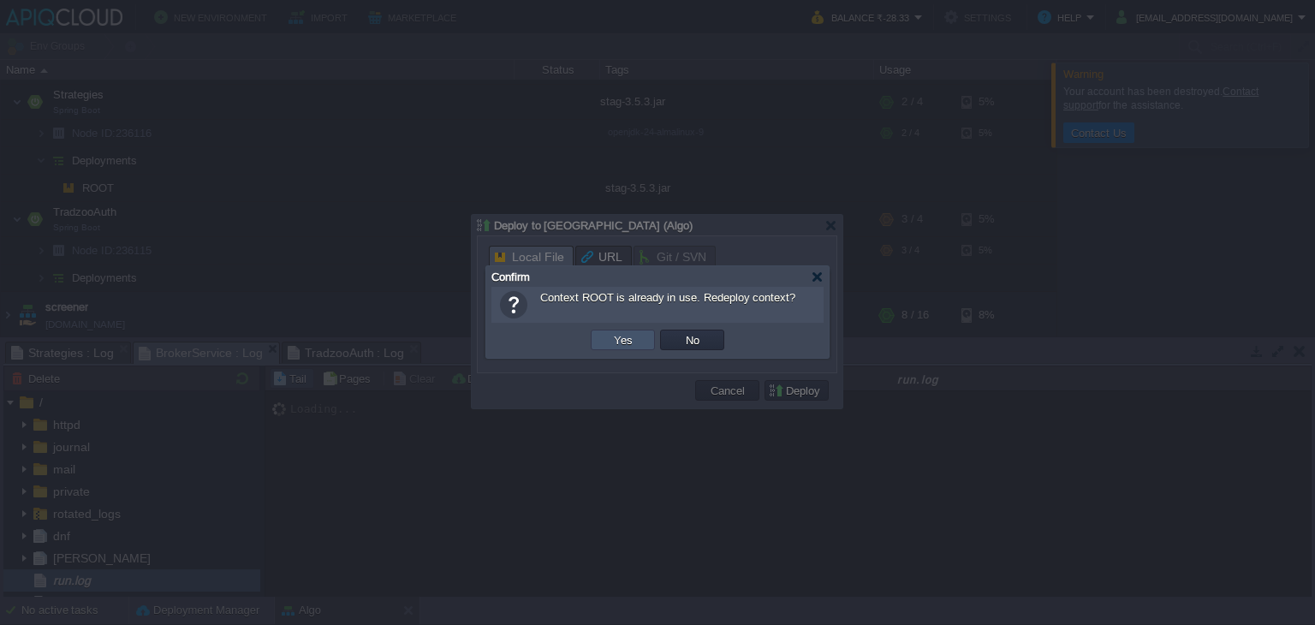
click at [635, 336] on button "Yes" at bounding box center [623, 339] width 29 height 15
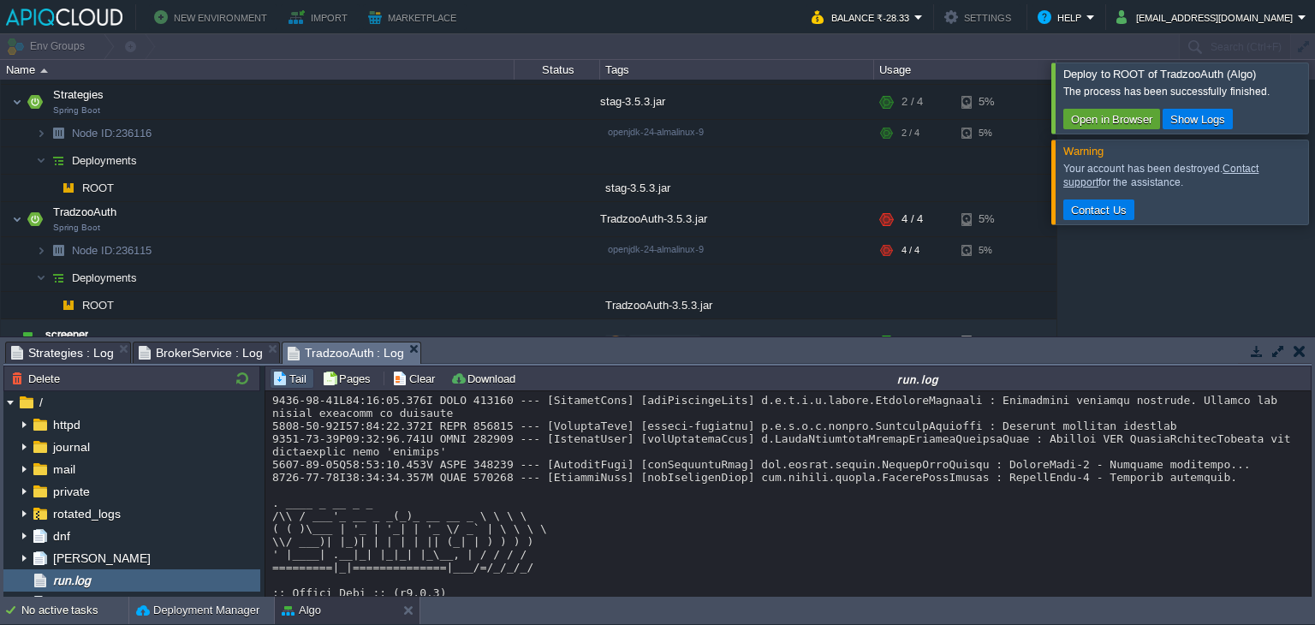
click at [316, 343] on span "TradzooAuth : Log" at bounding box center [346, 353] width 117 height 21
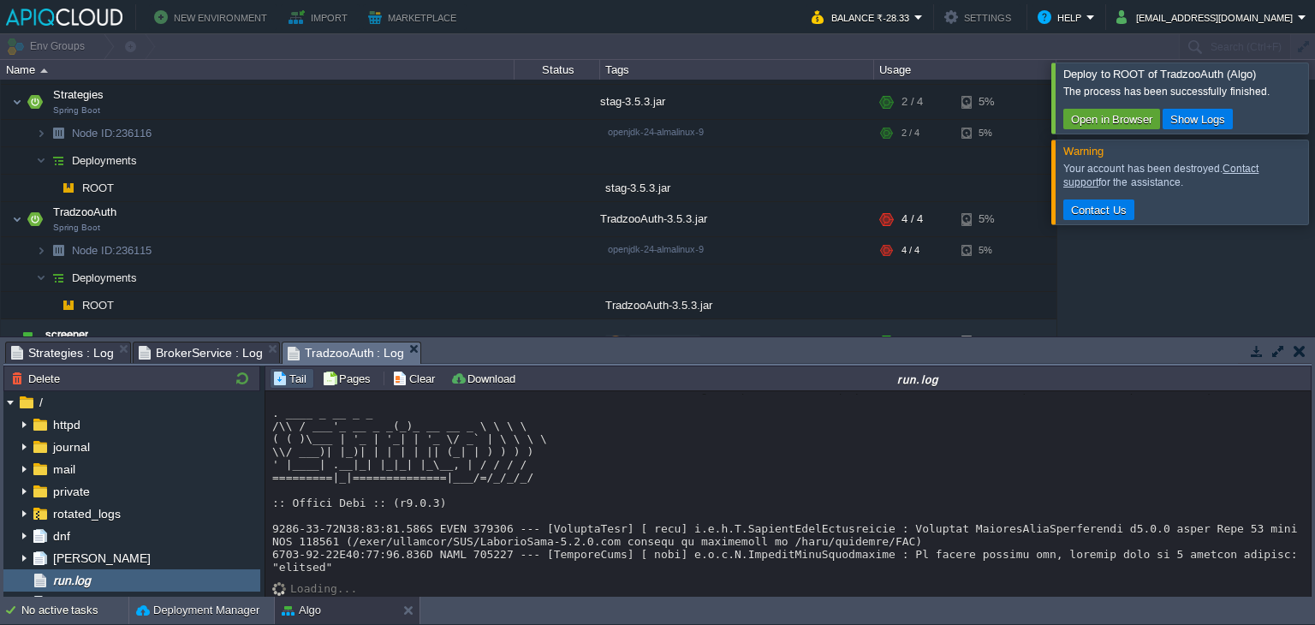
click at [51, 356] on span "Strategies : Log" at bounding box center [62, 353] width 103 height 21
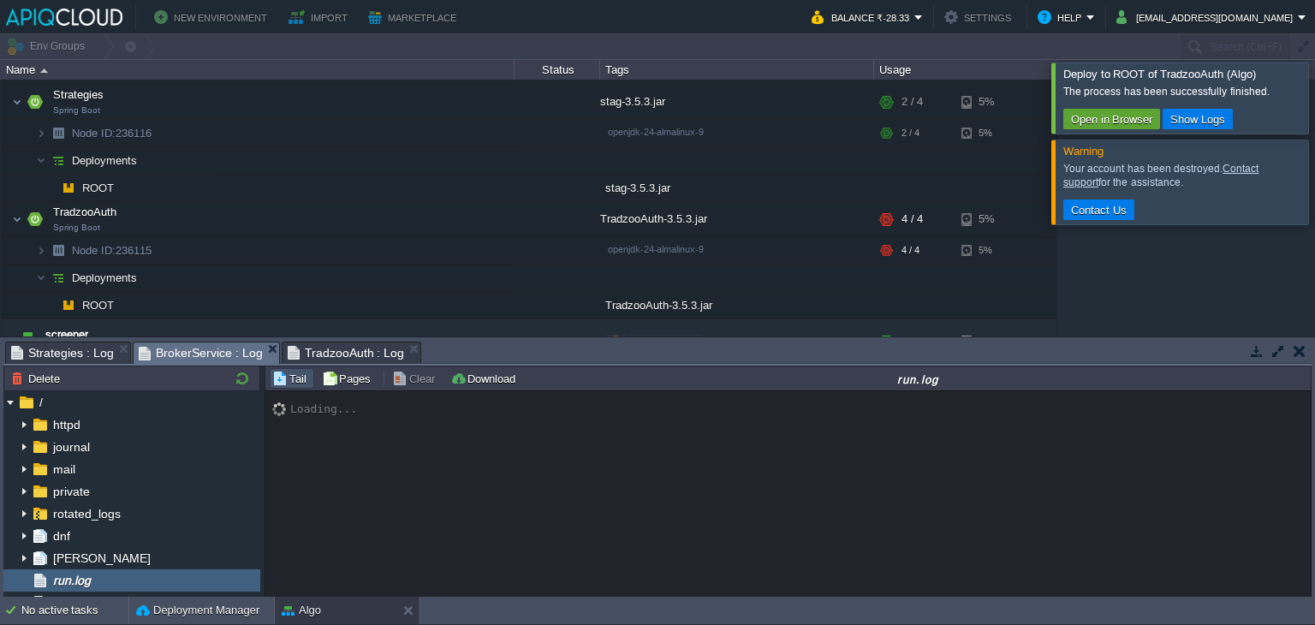
click at [210, 357] on span "BrokerService : Log" at bounding box center [201, 353] width 124 height 21
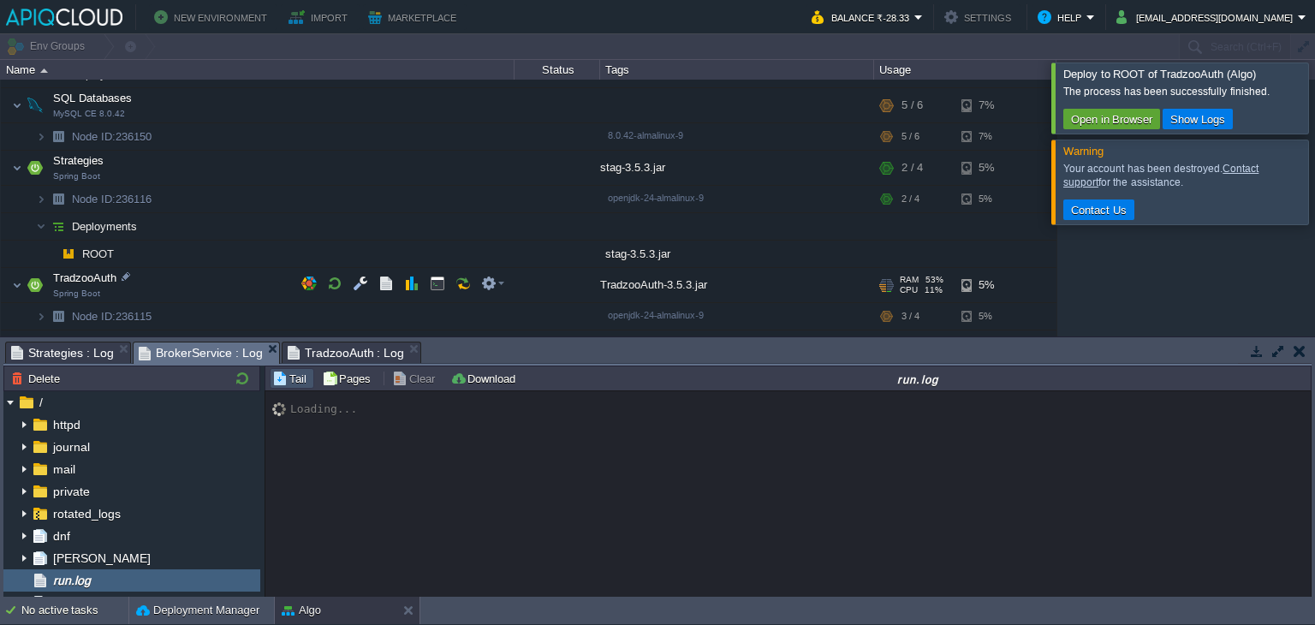
scroll to position [222, 0]
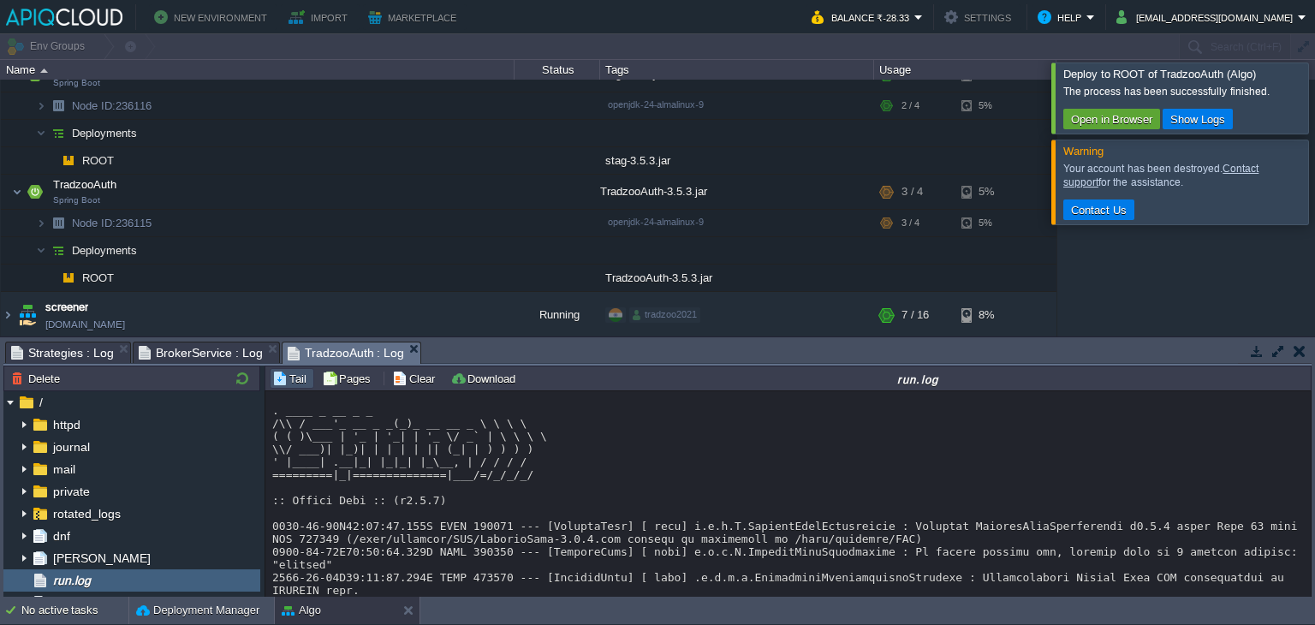
click at [358, 353] on span "TradzooAuth : Log" at bounding box center [346, 353] width 117 height 21
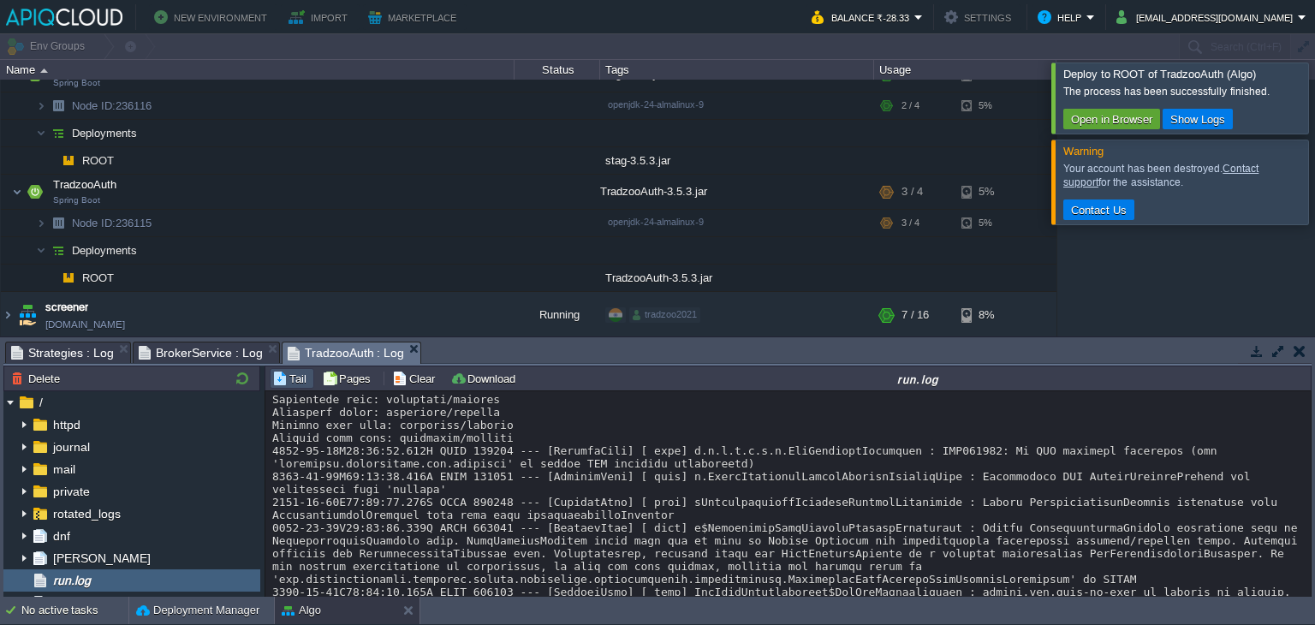
scroll to position [730, 0]
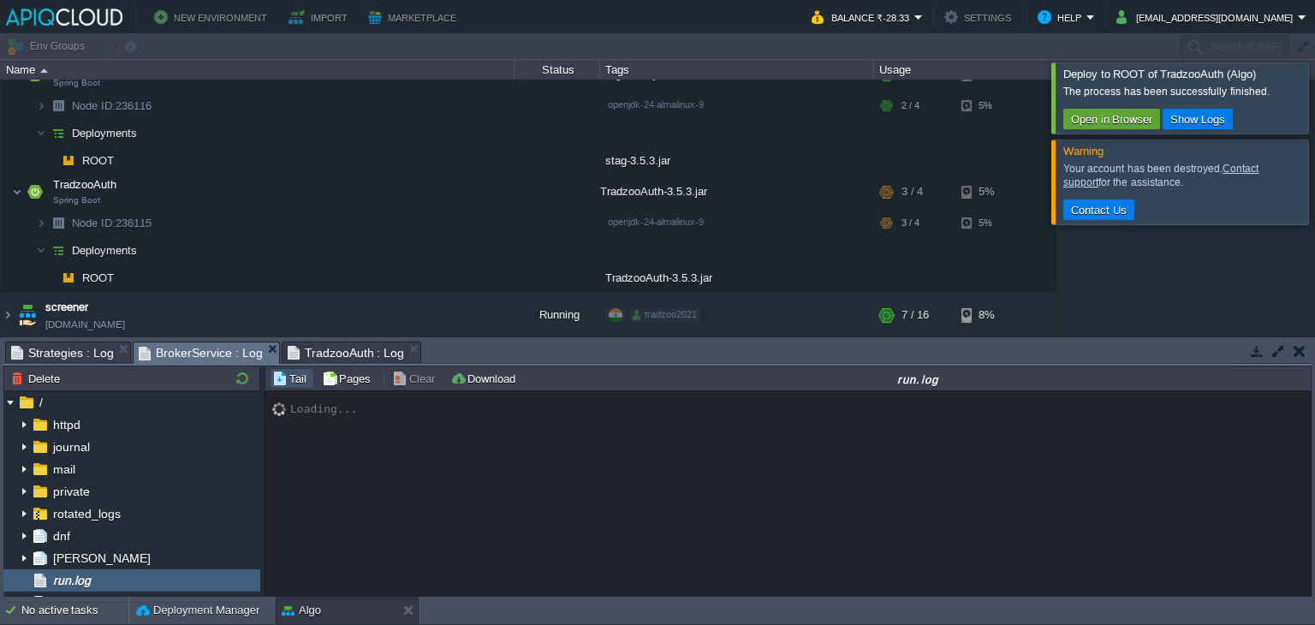
click at [184, 347] on span "BrokerService : Log" at bounding box center [201, 353] width 124 height 21
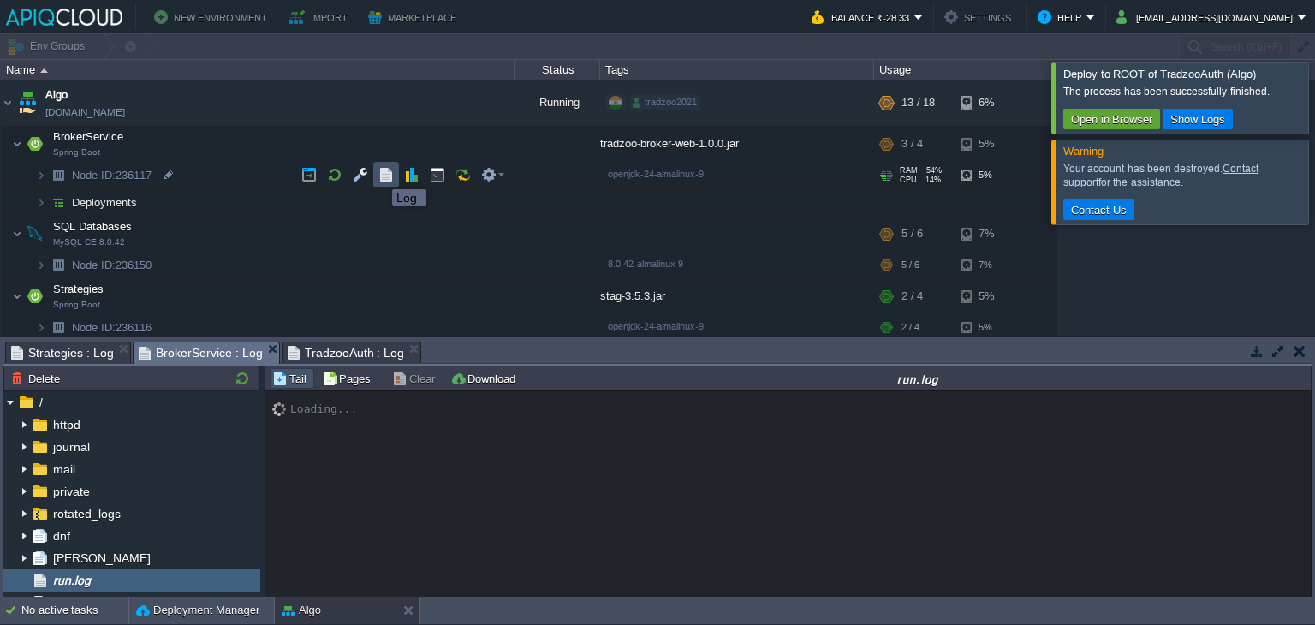
click at [380, 176] on button "button" at bounding box center [386, 174] width 15 height 15
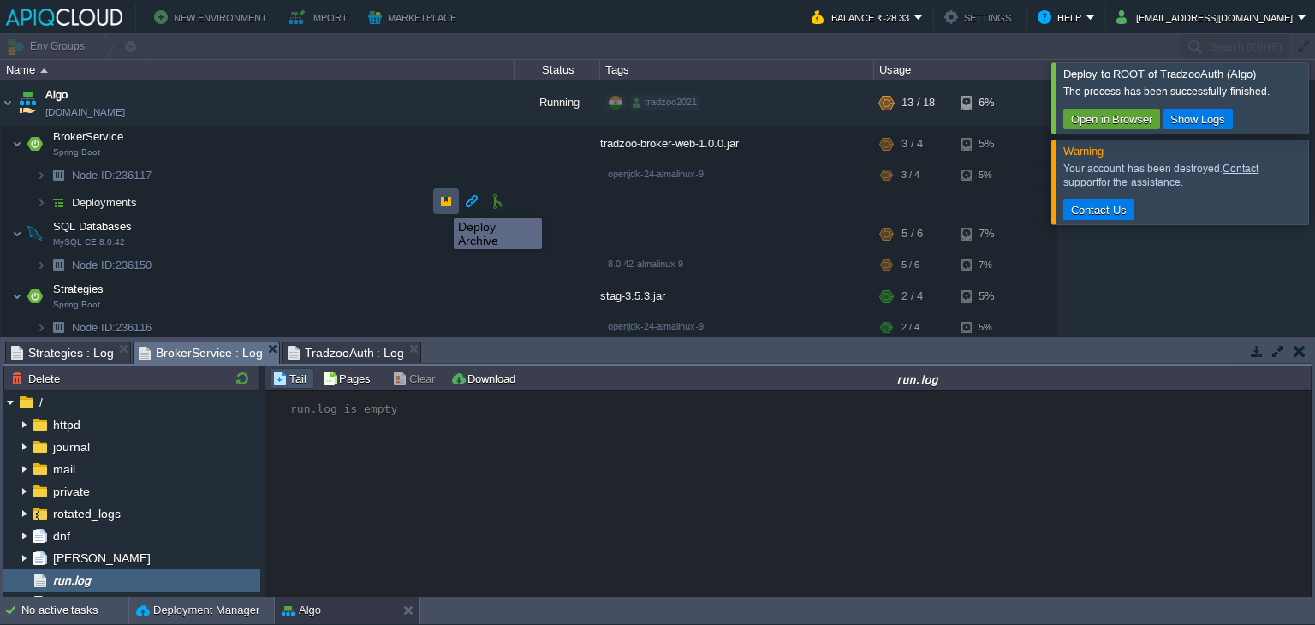
click at [441, 203] on button "button" at bounding box center [445, 201] width 15 height 15
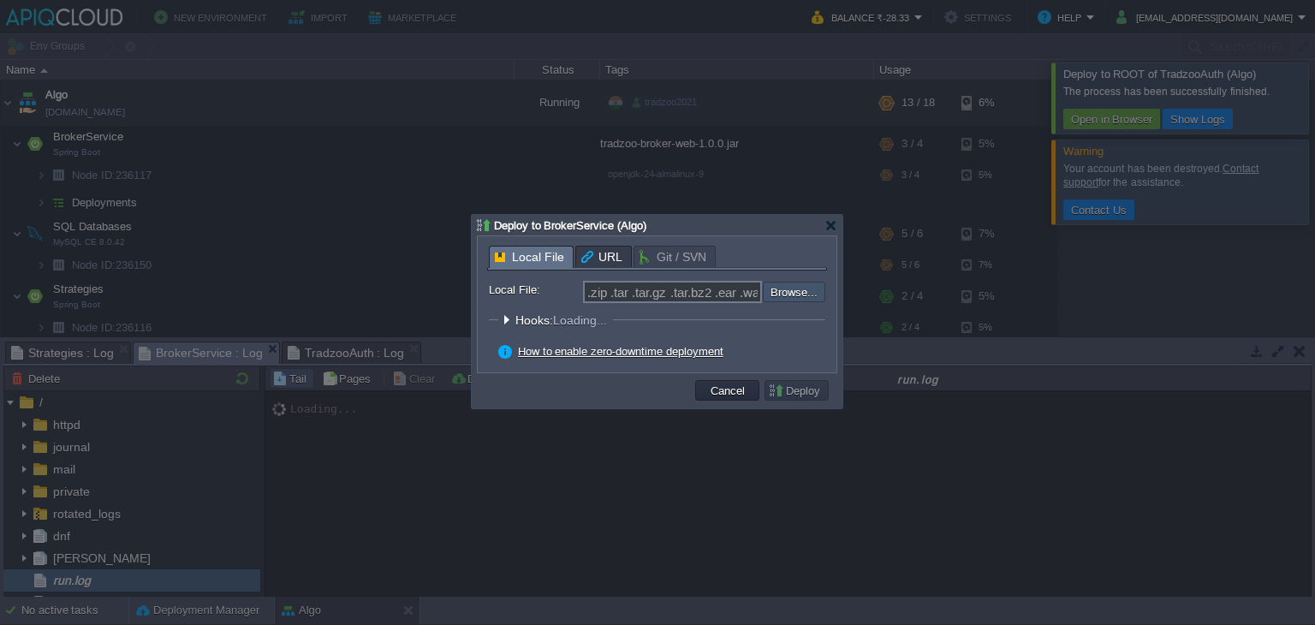
click at [803, 292] on input "file" at bounding box center [717, 292] width 217 height 21
type input "C:\fakepath\tradzoo-broker-web-1.0.0.jar"
click at [806, 398] on button "Deploy" at bounding box center [796, 390] width 57 height 15
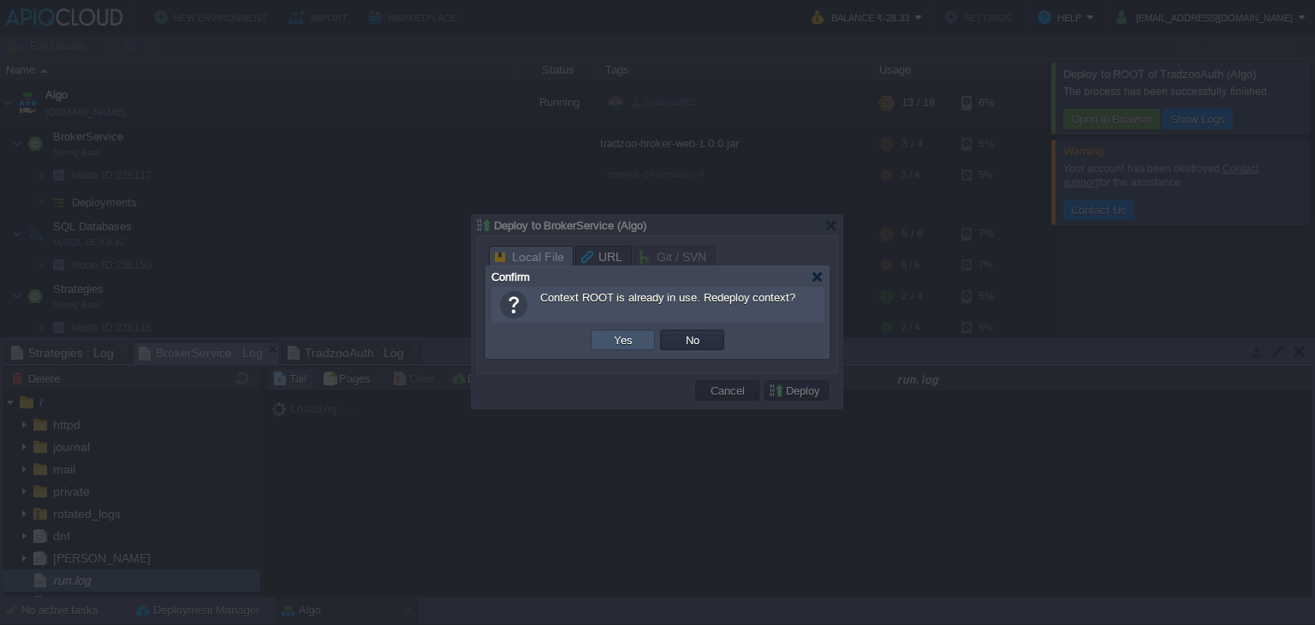
click at [623, 332] on button "Yes" at bounding box center [623, 339] width 29 height 15
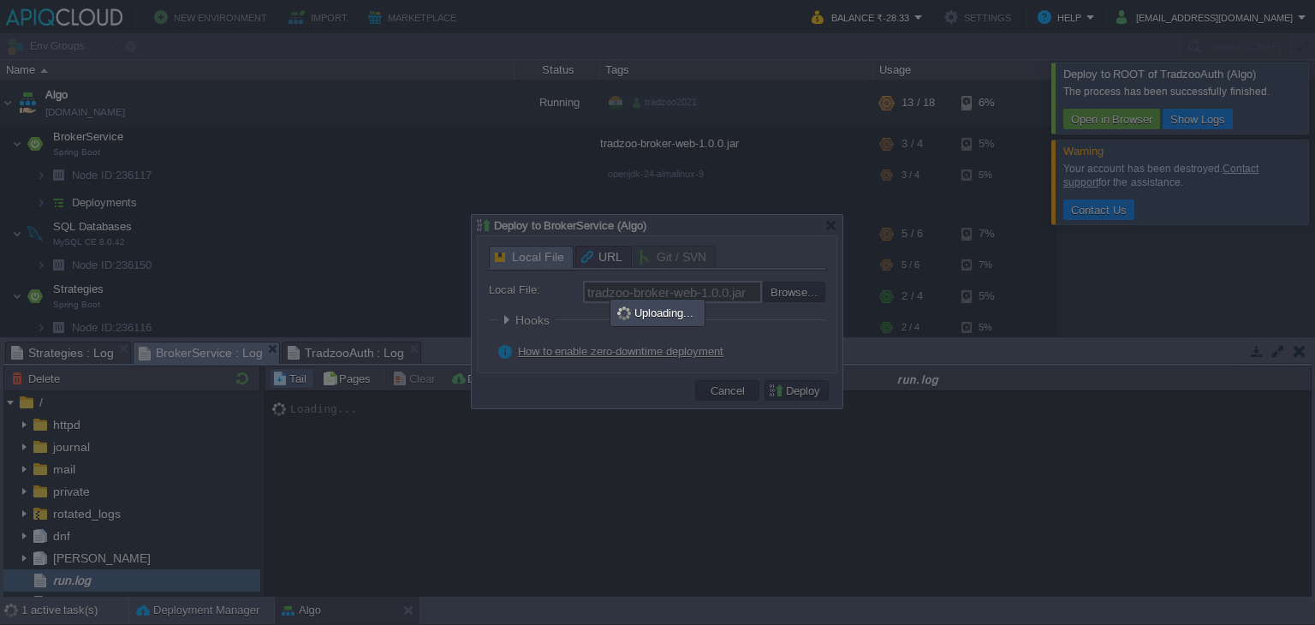
type input ".zip .tar .tar.gz .tar.bz2 .ear .war .jar"
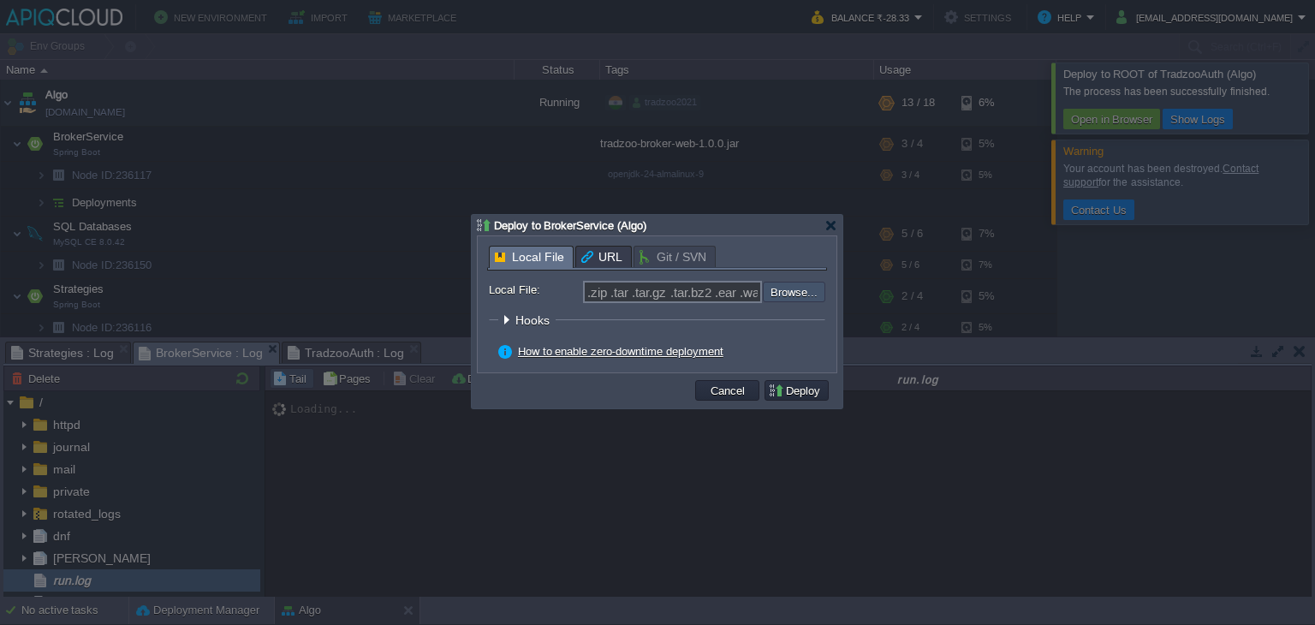
click at [768, 299] on input "file" at bounding box center [717, 291] width 217 height 19
type input "C:\fakepath\tradzoo-broker-web-1.0.0.jar"
type input "tradzoo-broker-web-1.0.0.jar"
click at [800, 398] on button "Deploy" at bounding box center [796, 390] width 57 height 15
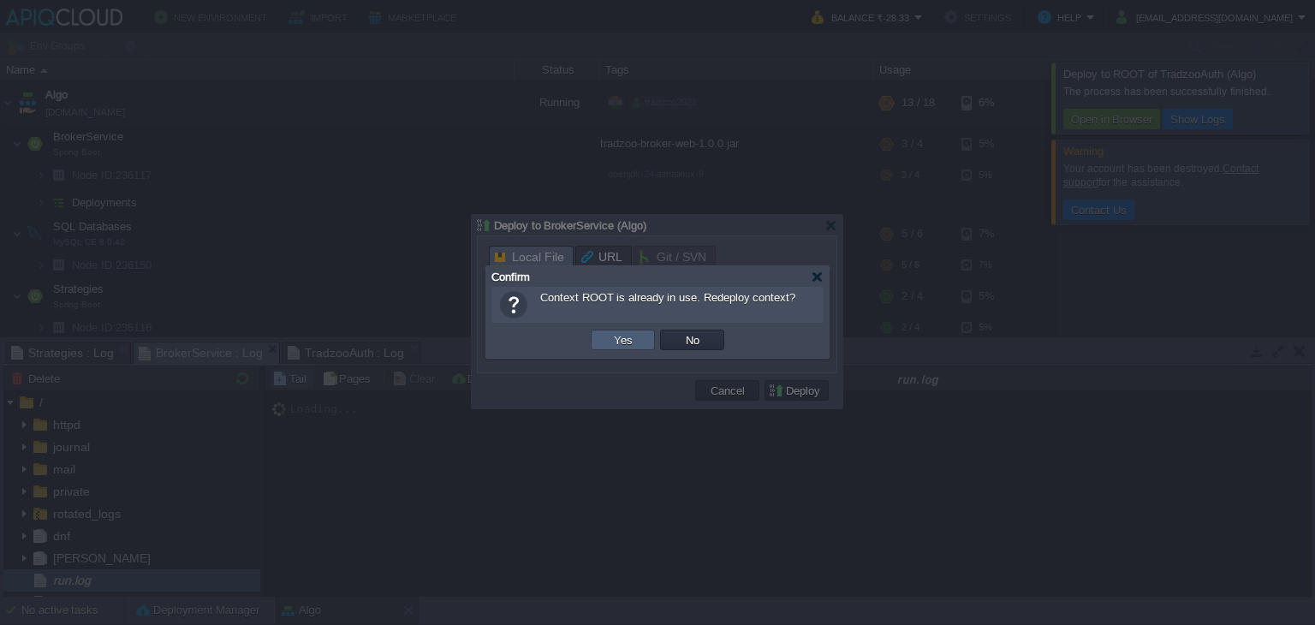
click at [645, 343] on td "Yes" at bounding box center [623, 340] width 64 height 21
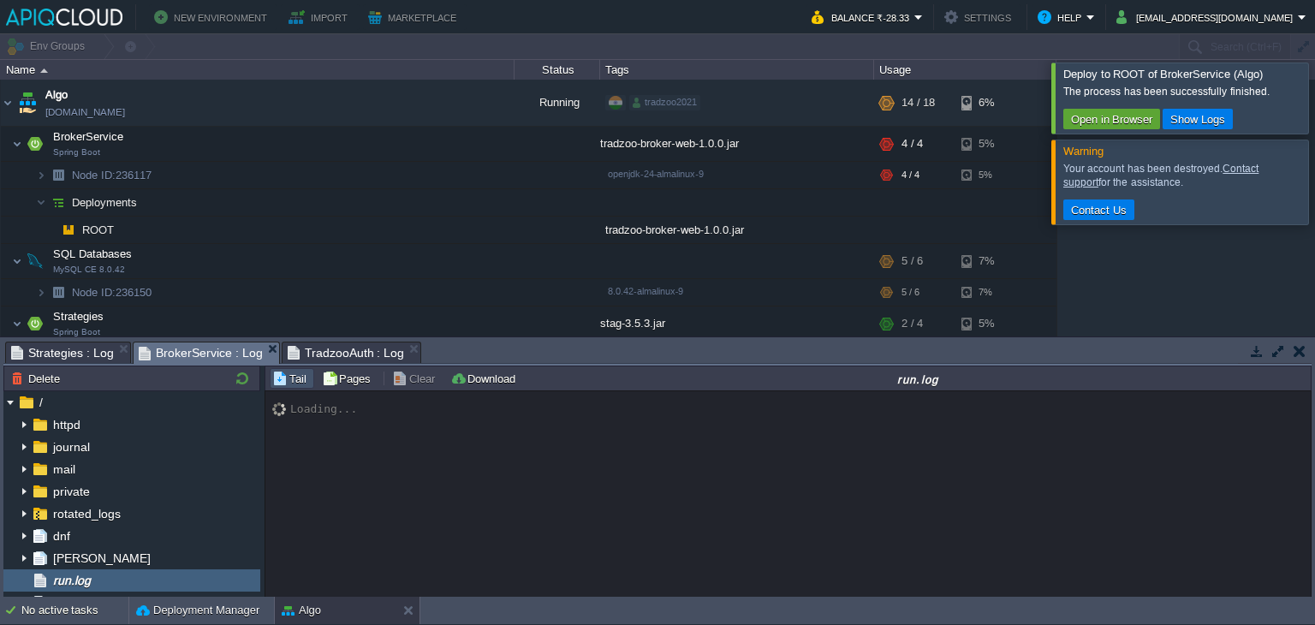
click at [199, 348] on span "BrokerService : Log" at bounding box center [201, 353] width 124 height 21
click at [95, 356] on span "Strategies : Log" at bounding box center [62, 353] width 103 height 21
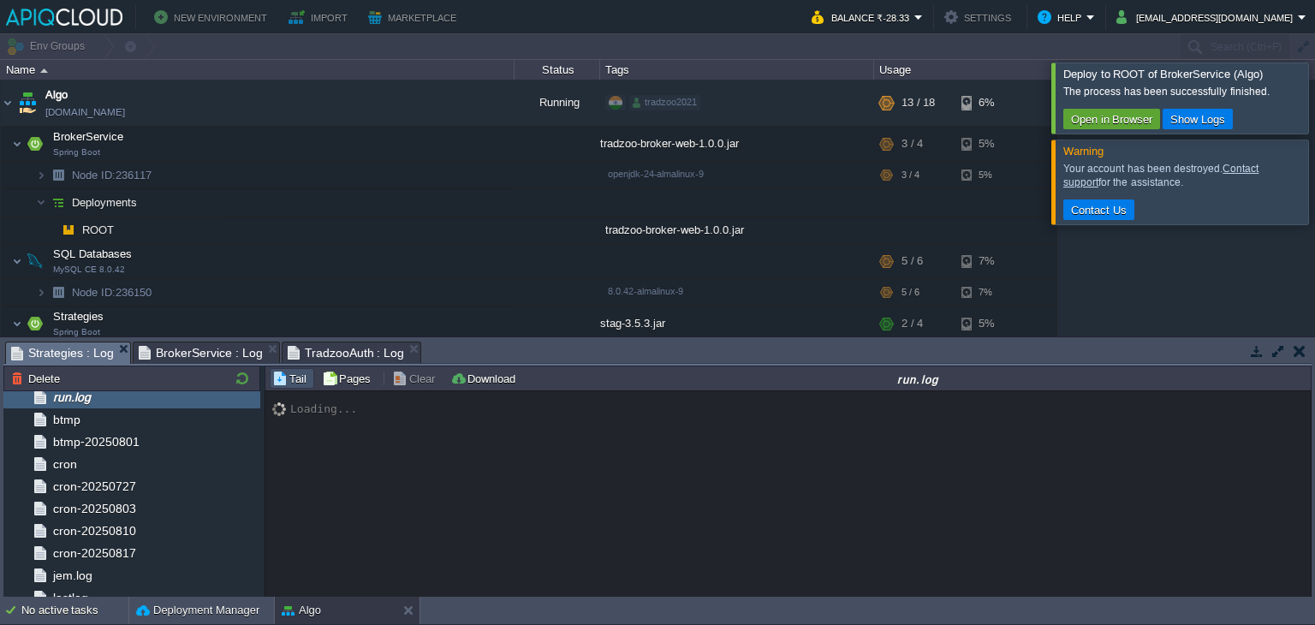
scroll to position [182, 0]
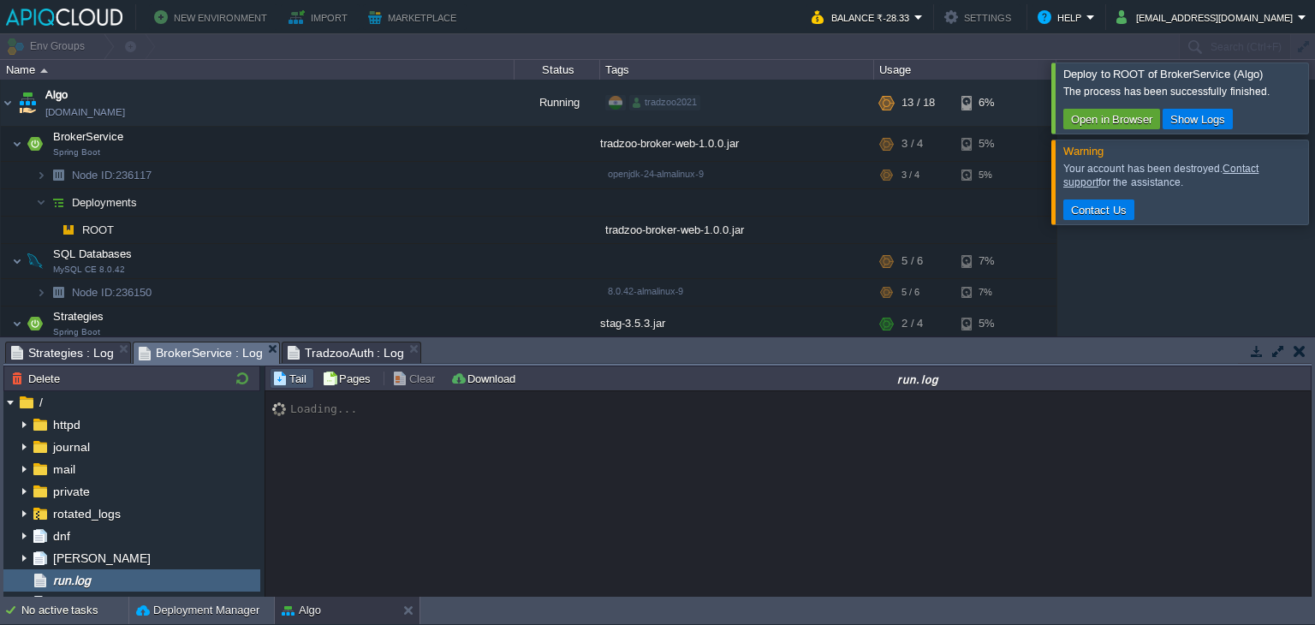
click at [178, 343] on span "BrokerService : Log" at bounding box center [201, 353] width 124 height 21
click at [312, 361] on span "TradzooAuth : Log" at bounding box center [346, 353] width 117 height 21
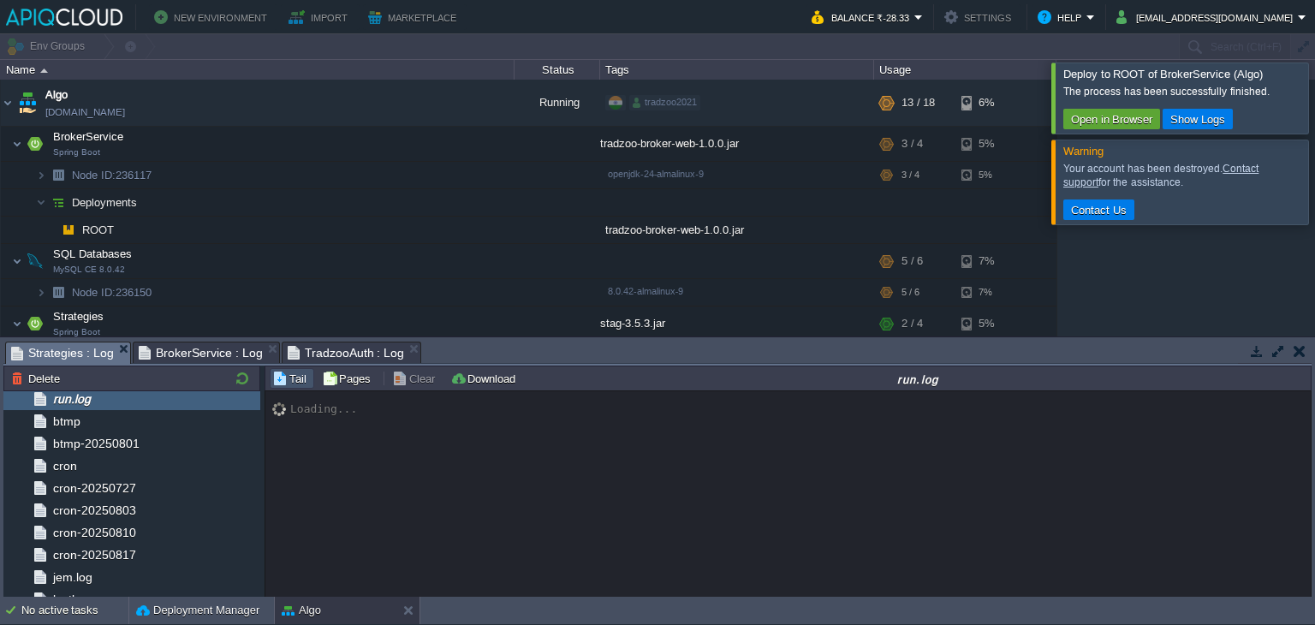
click at [38, 355] on span "Strategies : Log" at bounding box center [62, 353] width 103 height 21
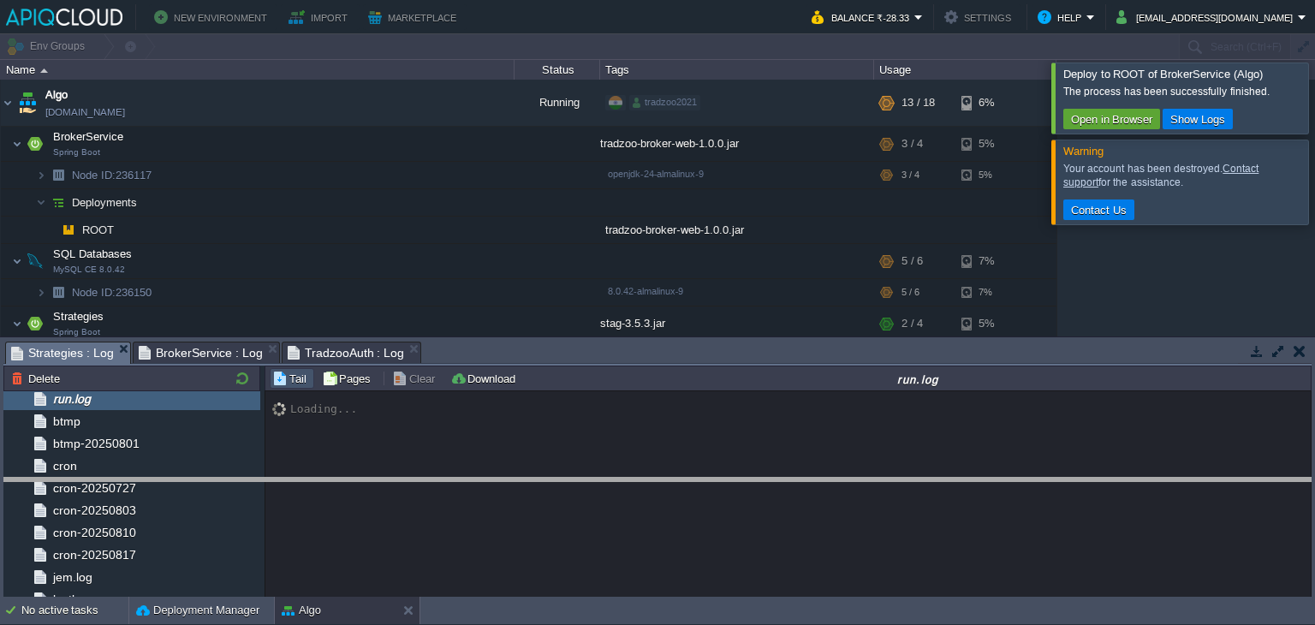
drag, startPoint x: 757, startPoint y: 361, endPoint x: 793, endPoint y: 499, distance: 143.3
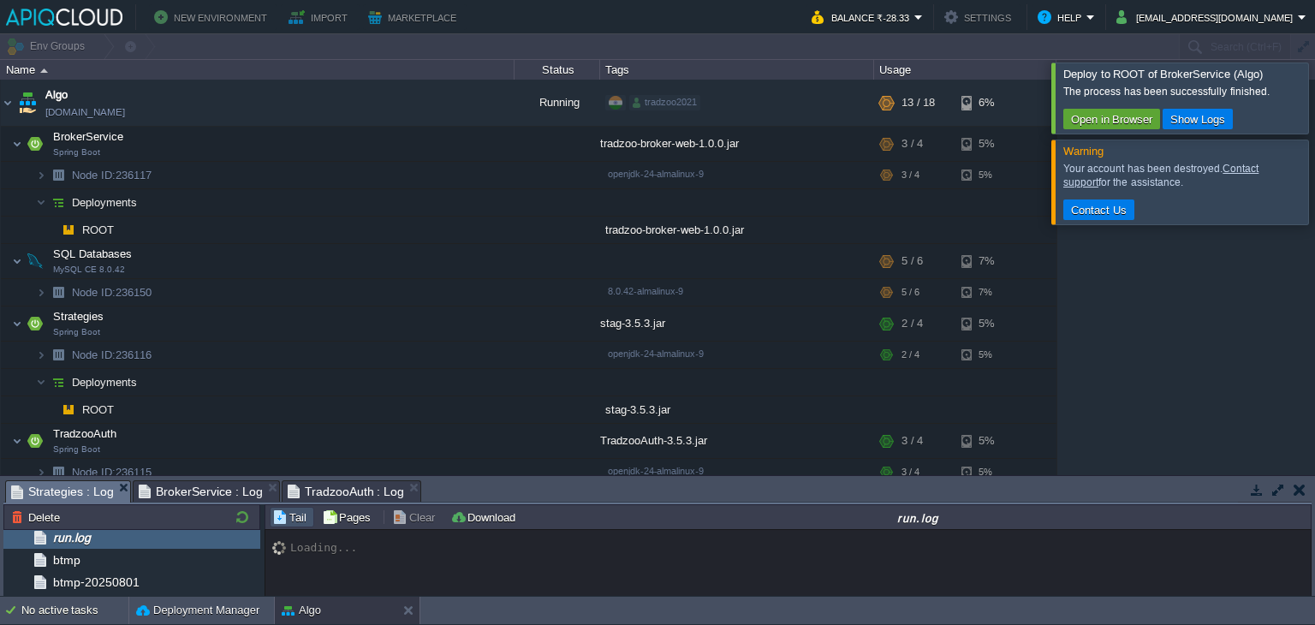
click at [1315, 86] on div at bounding box center [1336, 98] width 0 height 70
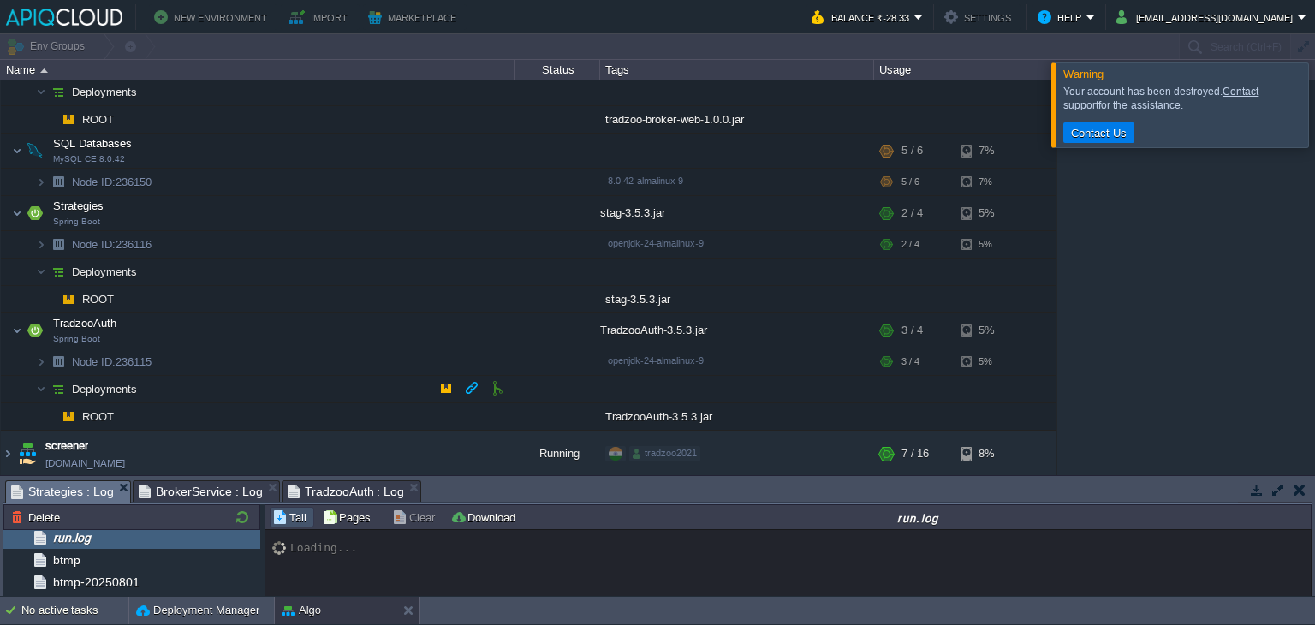
scroll to position [0, 0]
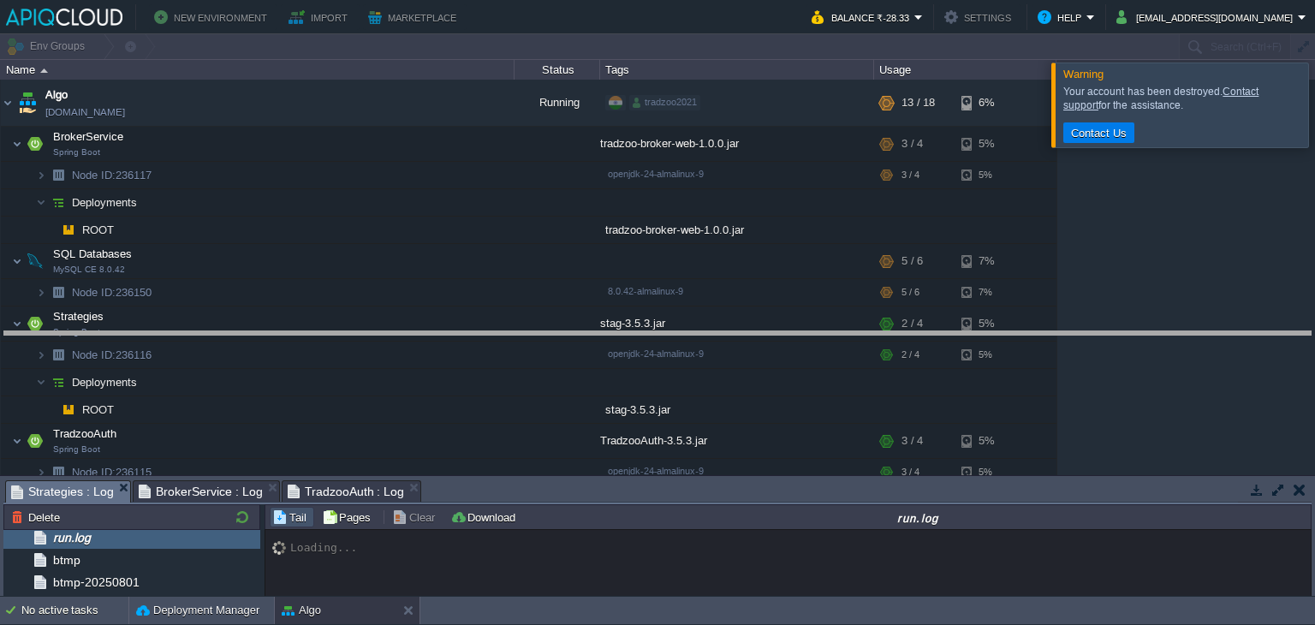
drag, startPoint x: 747, startPoint y: 498, endPoint x: 735, endPoint y: 349, distance: 150.3
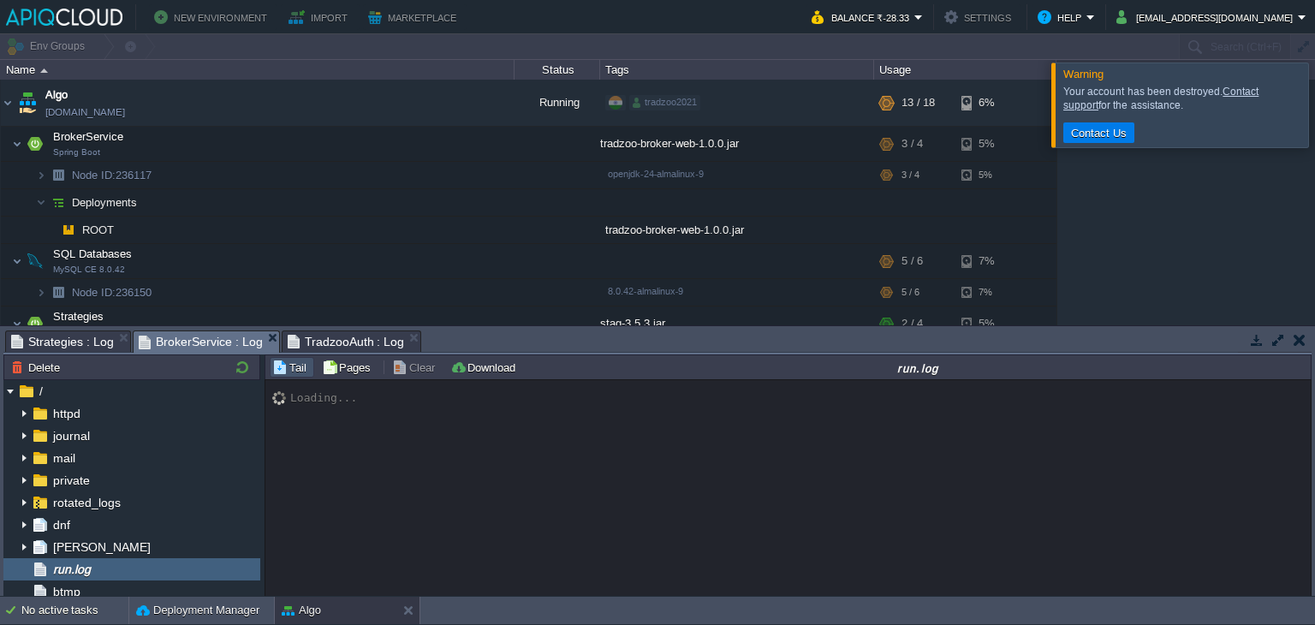
click at [197, 337] on span "BrokerService : Log" at bounding box center [201, 341] width 124 height 21
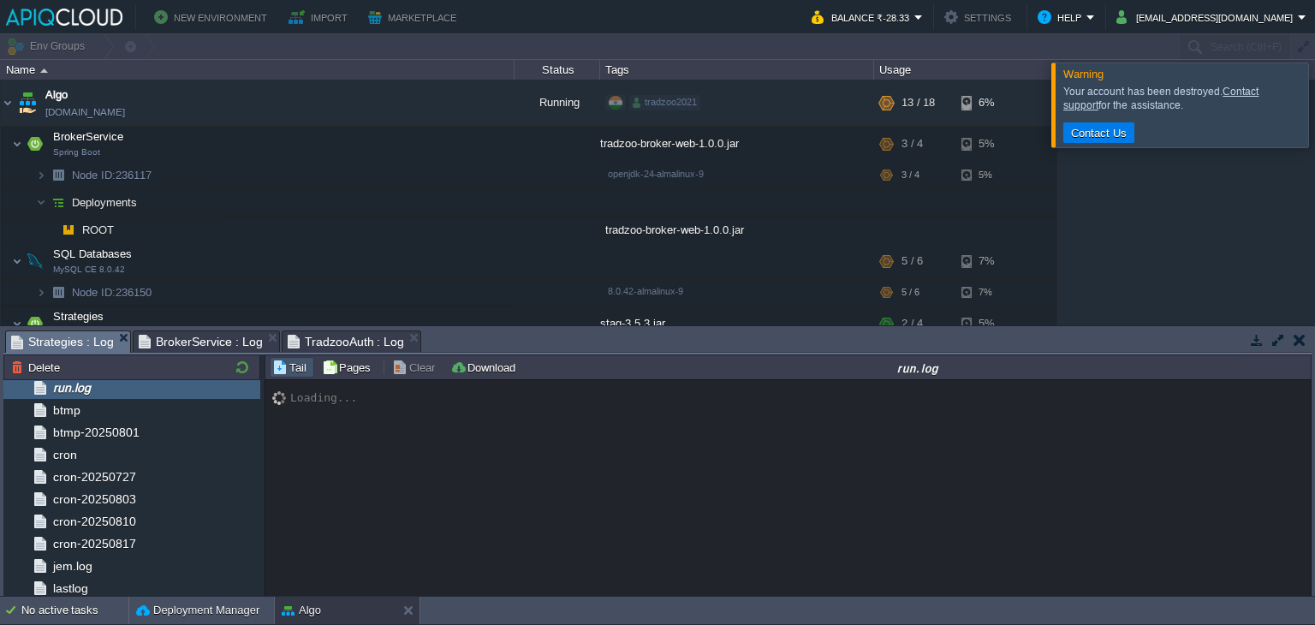
click at [55, 337] on span "Strategies : Log" at bounding box center [62, 341] width 103 height 21
click at [675, 480] on div "Loading..." at bounding box center [788, 489] width 1047 height 218
